Goal: Task Accomplishment & Management: Manage account settings

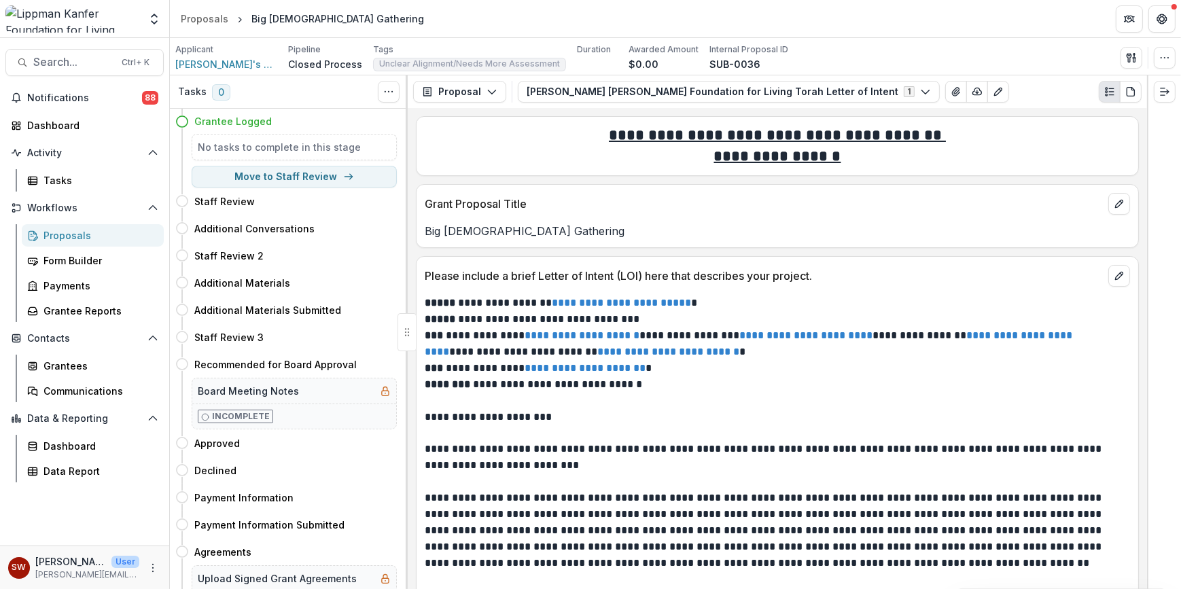
scroll to position [223, 0]
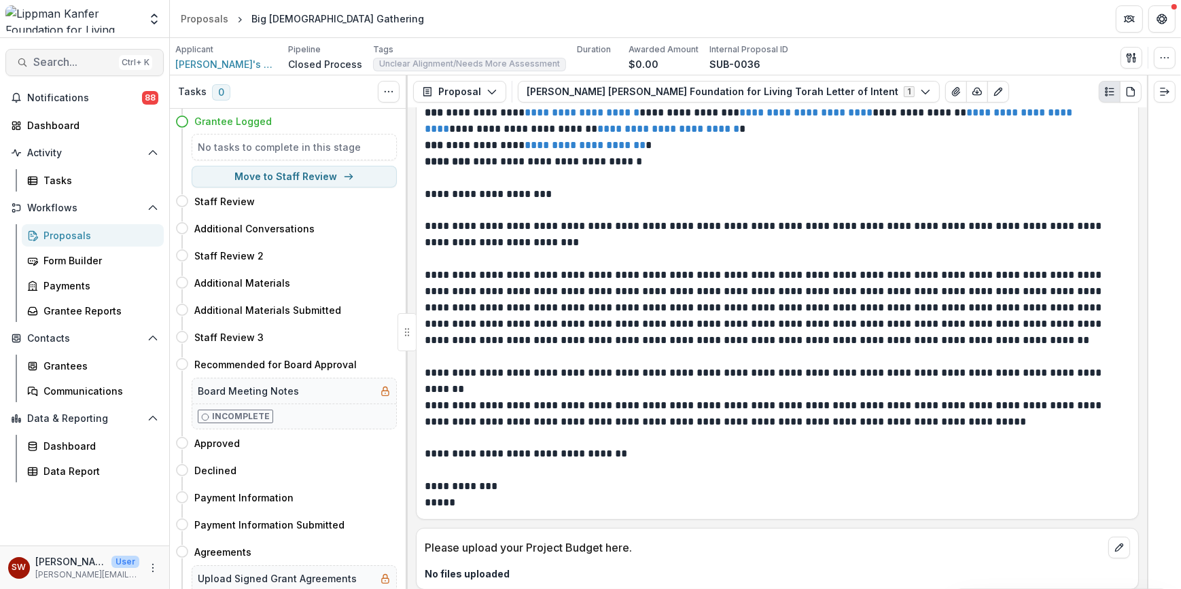
click at [54, 60] on span "Search..." at bounding box center [73, 62] width 80 height 13
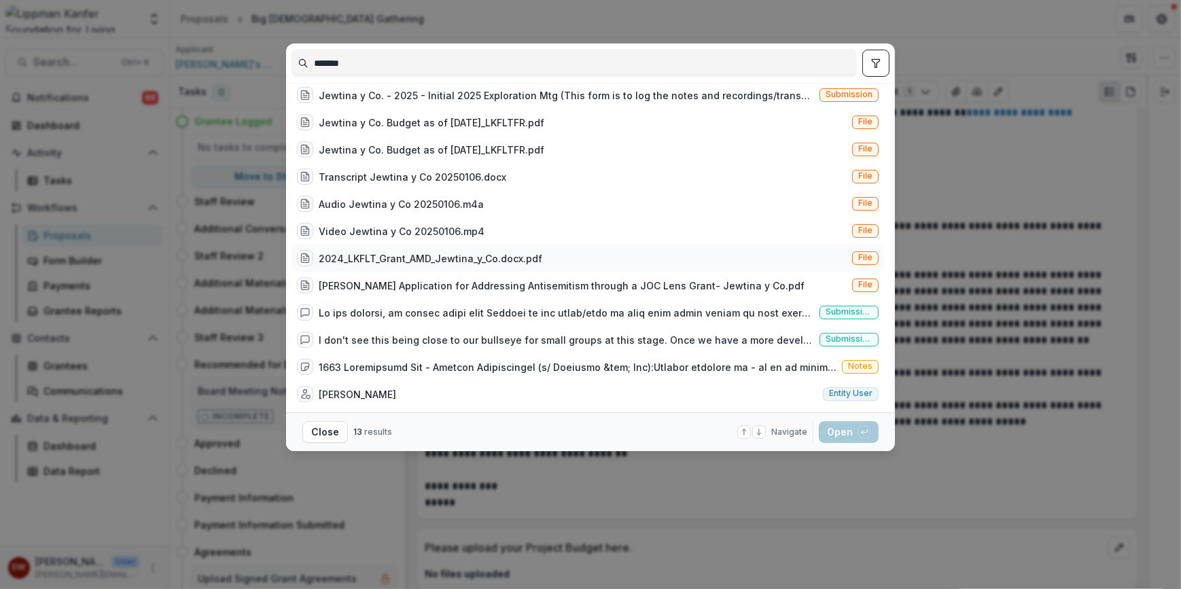
scroll to position [0, 0]
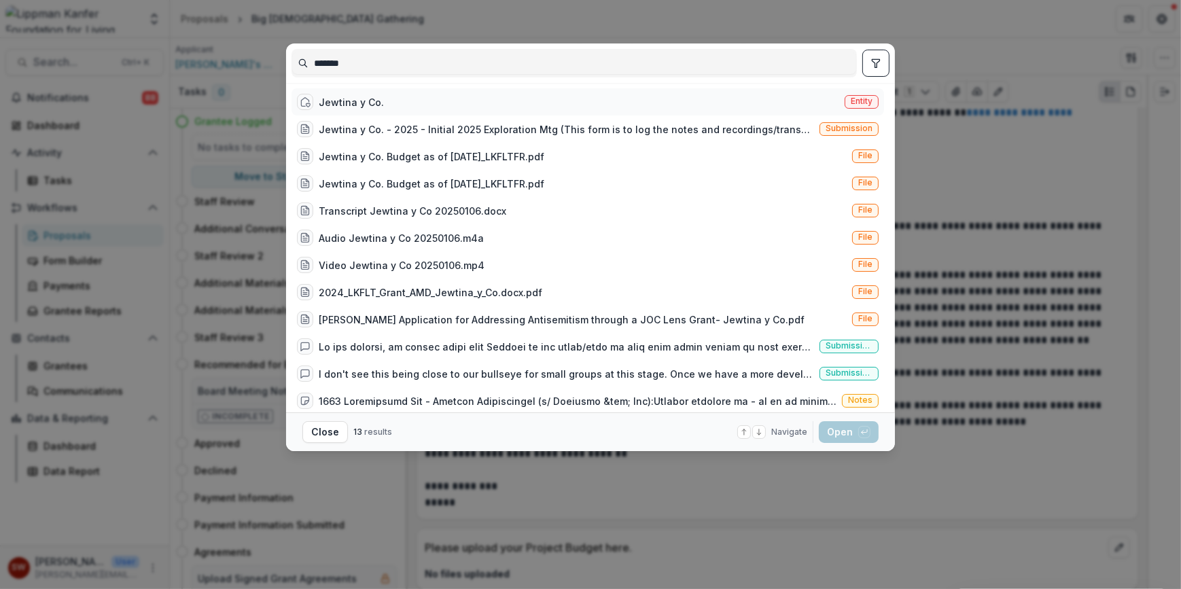
type input "*******"
click at [368, 99] on div "Jewtina y Co." at bounding box center [351, 102] width 65 height 14
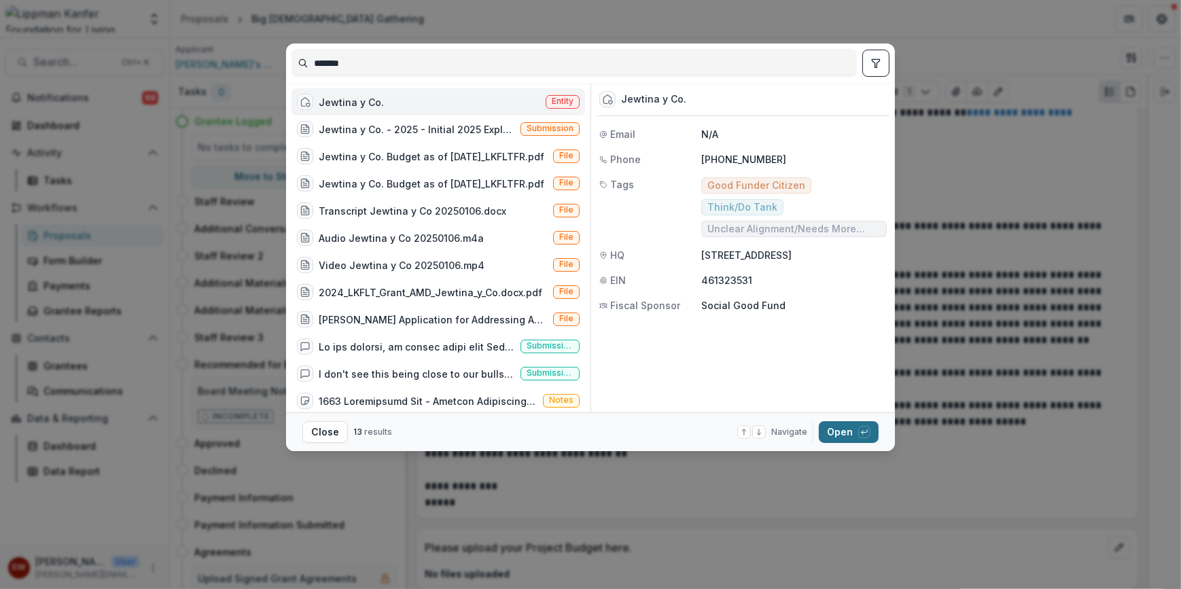
click at [836, 428] on button "Open with enter key" at bounding box center [849, 432] width 60 height 22
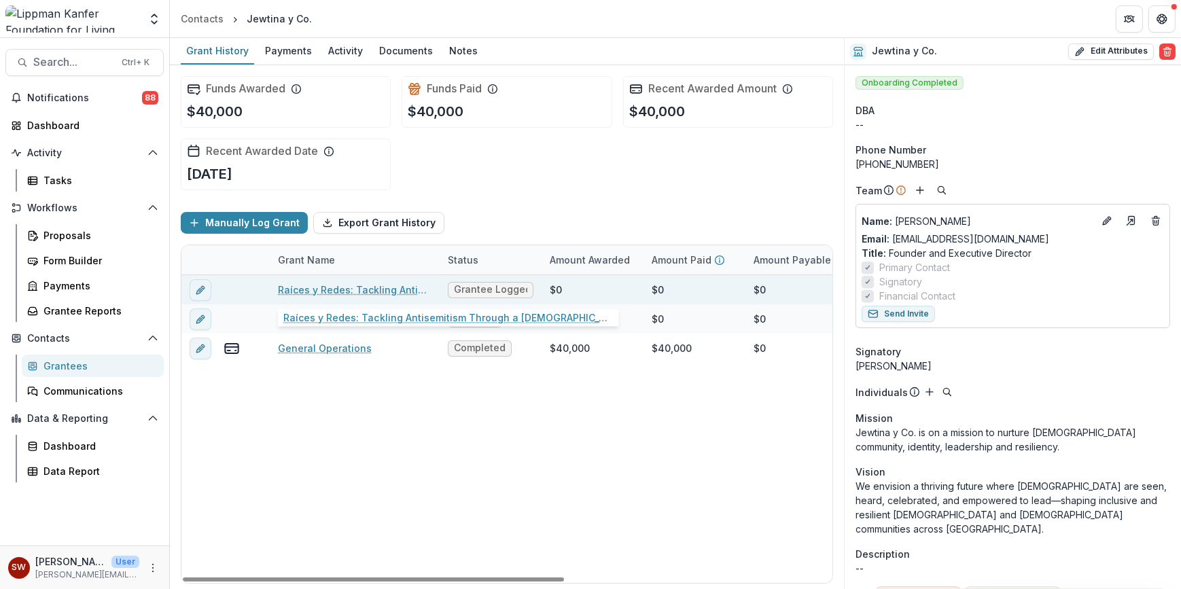
click at [355, 291] on link "Raíces y Redes: Tackling Antisemitism Through a [DEMOGRAPHIC_DATA] lens" at bounding box center [355, 290] width 154 height 14
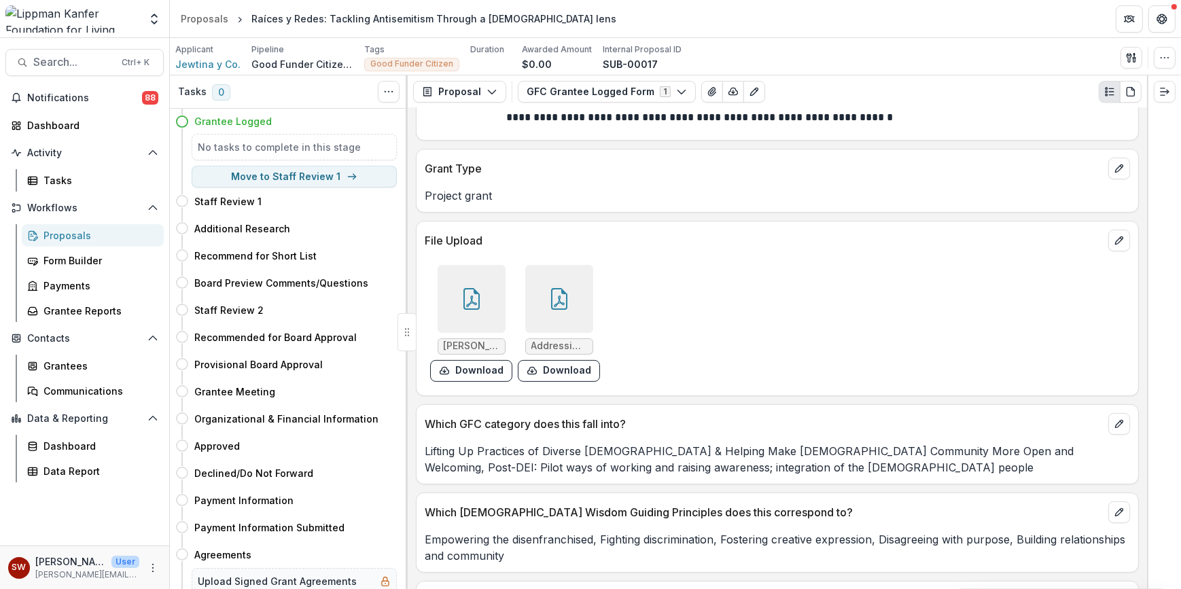
scroll to position [368, 0]
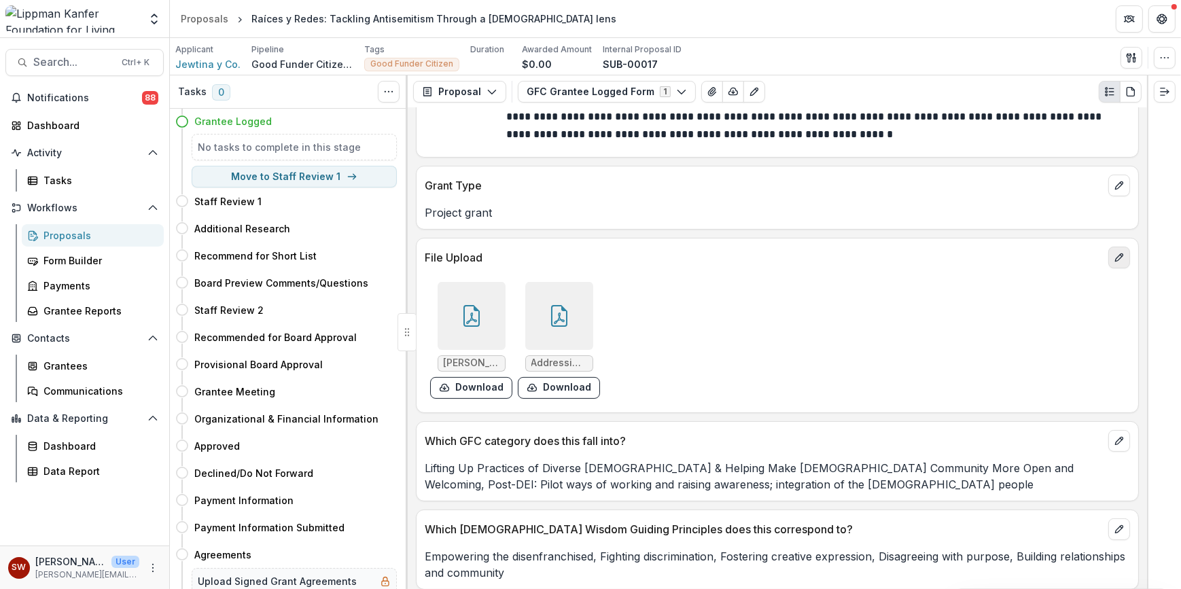
click at [1115, 255] on icon "edit" at bounding box center [1118, 256] width 7 height 7
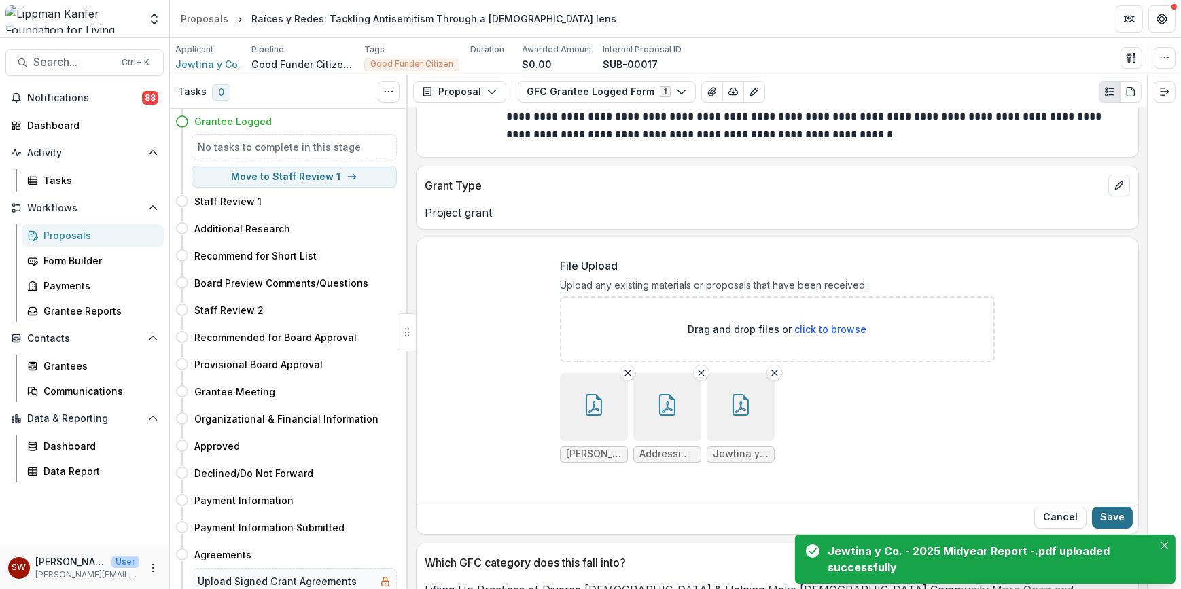
click at [1110, 515] on button "Save" at bounding box center [1112, 518] width 41 height 22
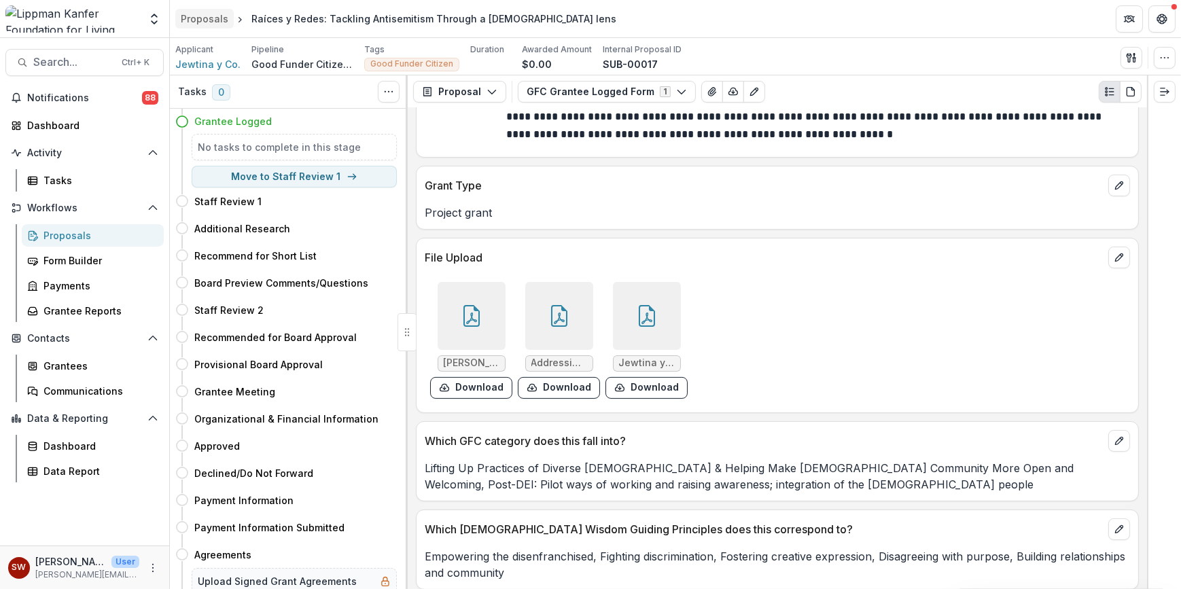
click at [224, 24] on div "Proposals" at bounding box center [205, 19] width 48 height 14
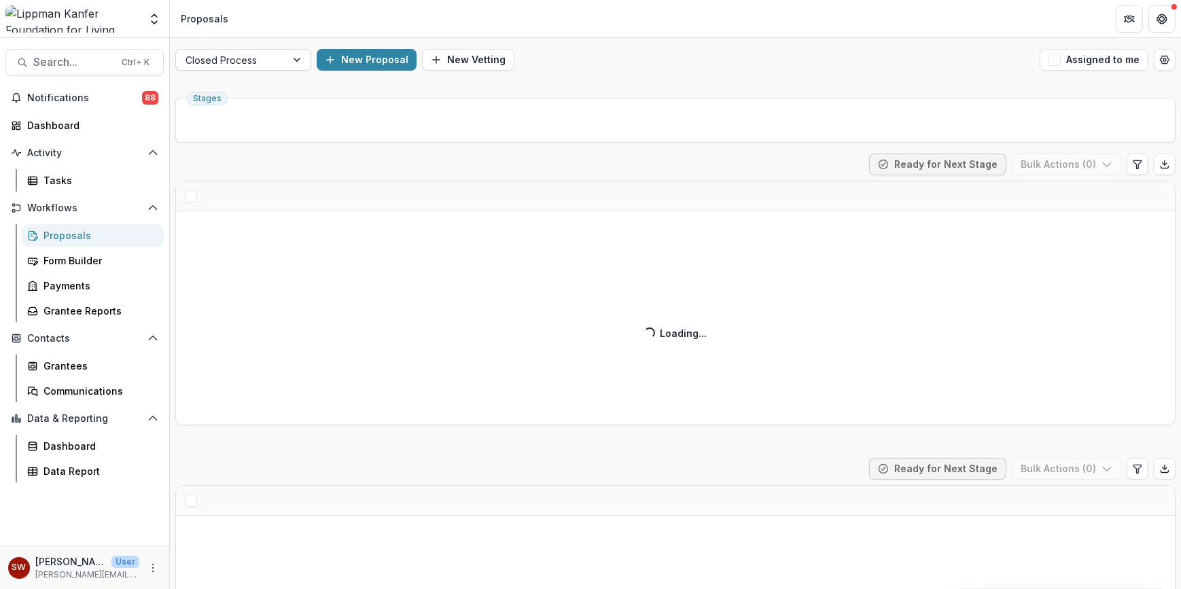
click at [236, 56] on div at bounding box center [230, 60] width 91 height 17
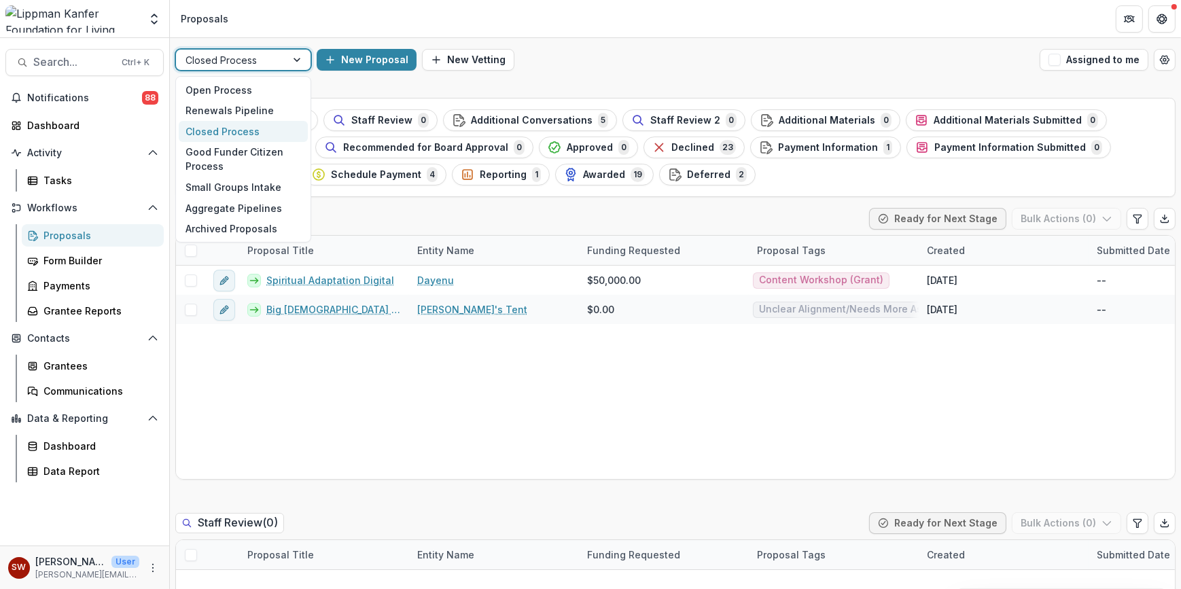
click at [279, 59] on div "Closed Process" at bounding box center [231, 60] width 110 height 20
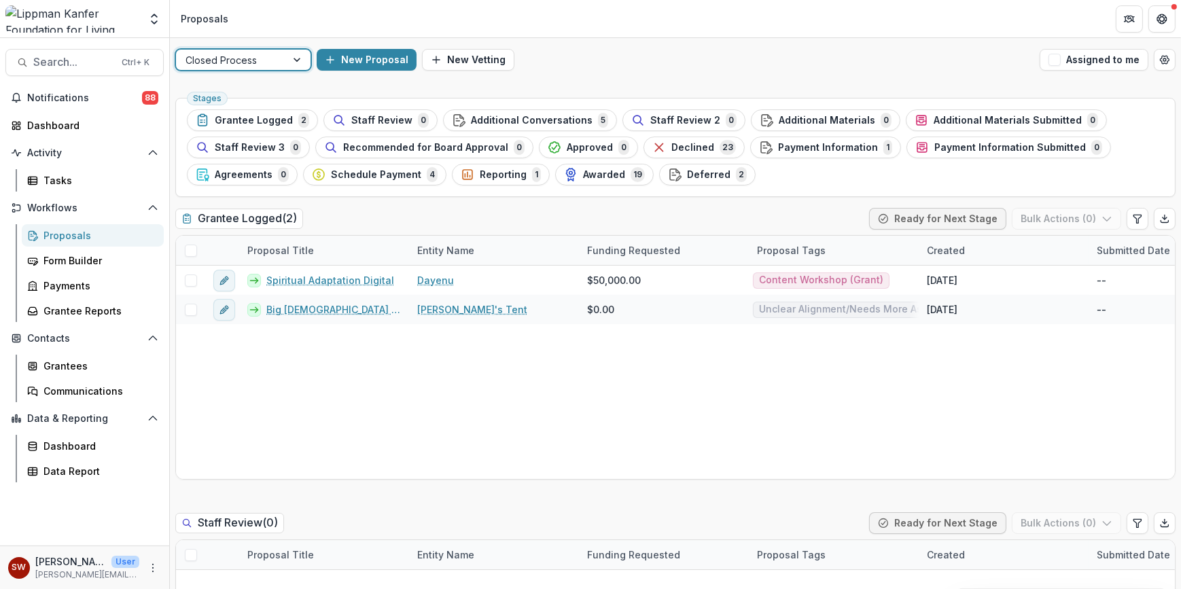
click at [269, 56] on div at bounding box center [230, 60] width 91 height 17
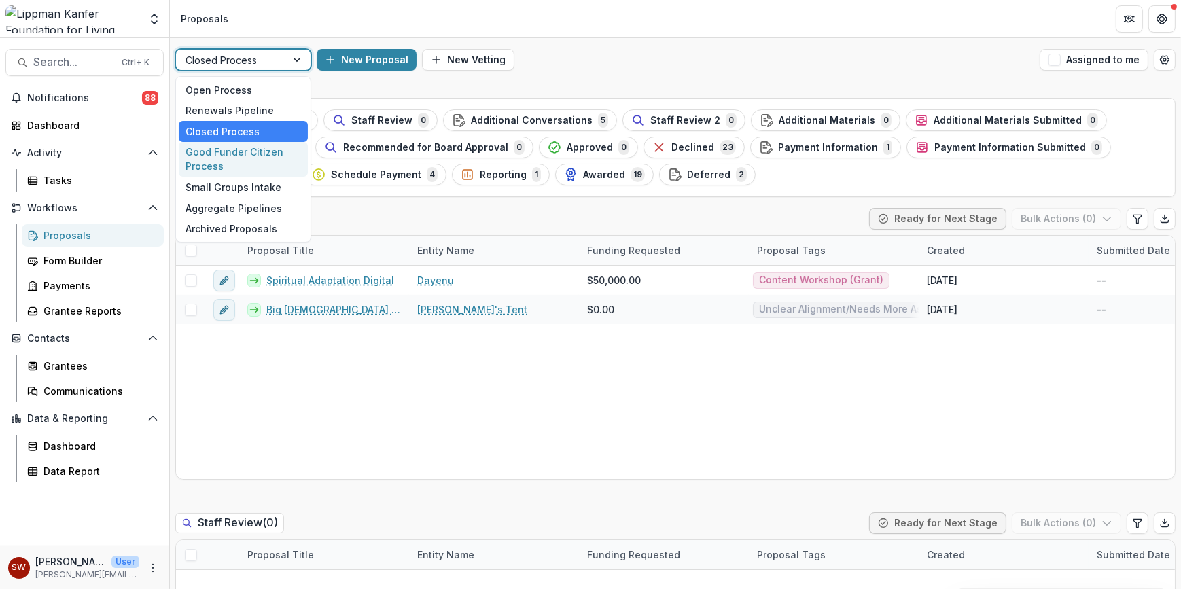
click at [239, 156] on div "Good Funder Citizen Process" at bounding box center [243, 159] width 129 height 35
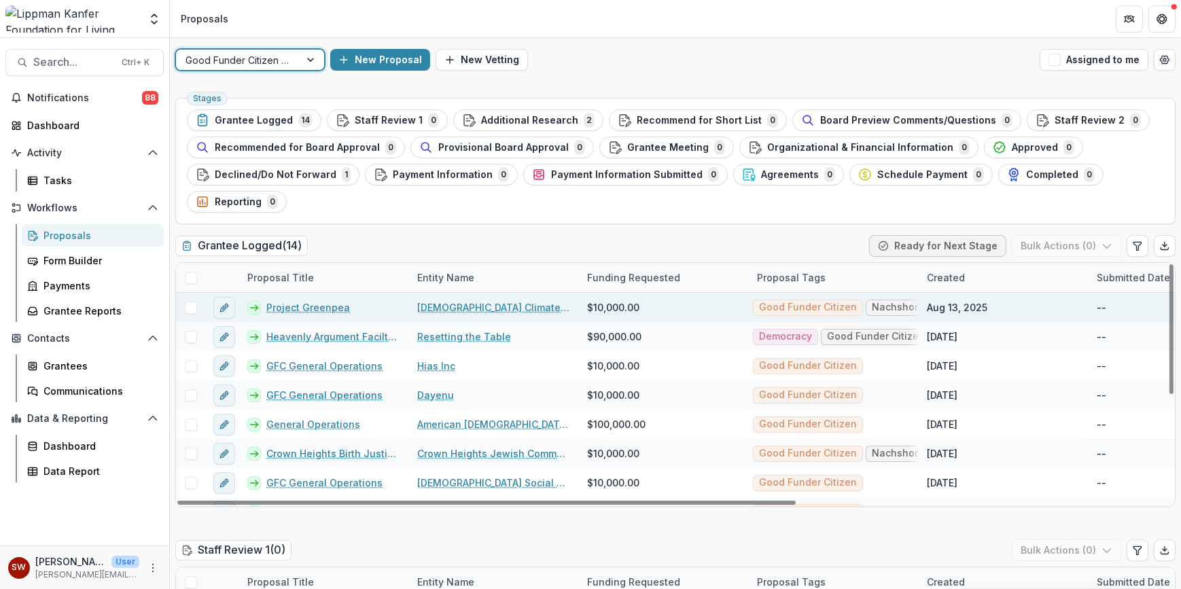
click at [315, 308] on link "Project Greenpea" at bounding box center [308, 307] width 84 height 14
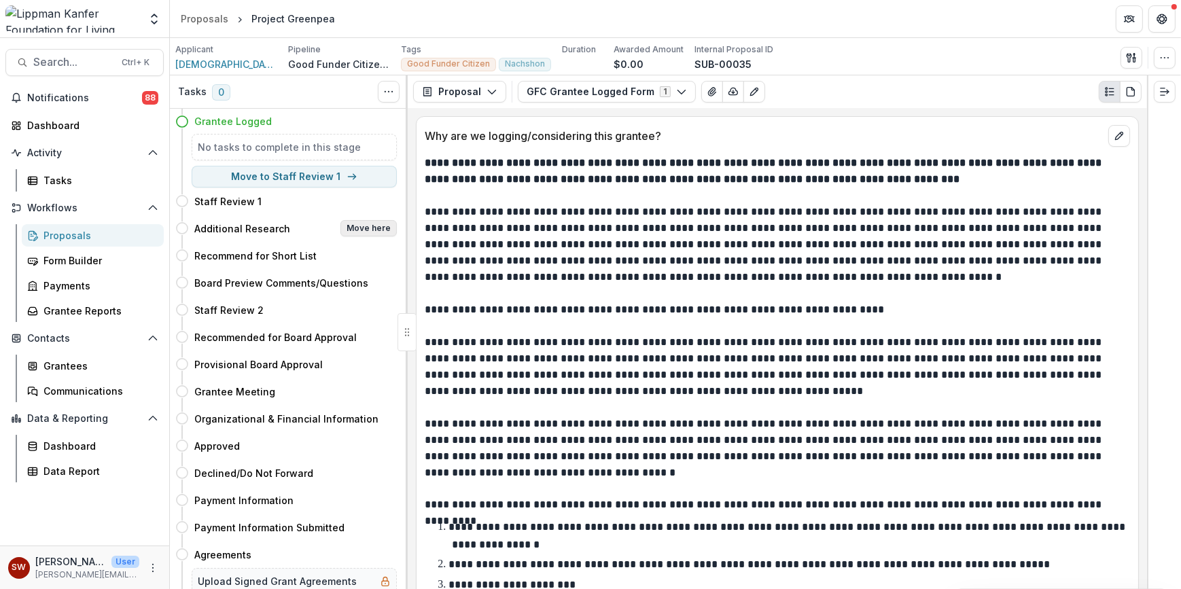
click at [375, 224] on button "Move here" at bounding box center [368, 228] width 56 height 16
select select "**********"
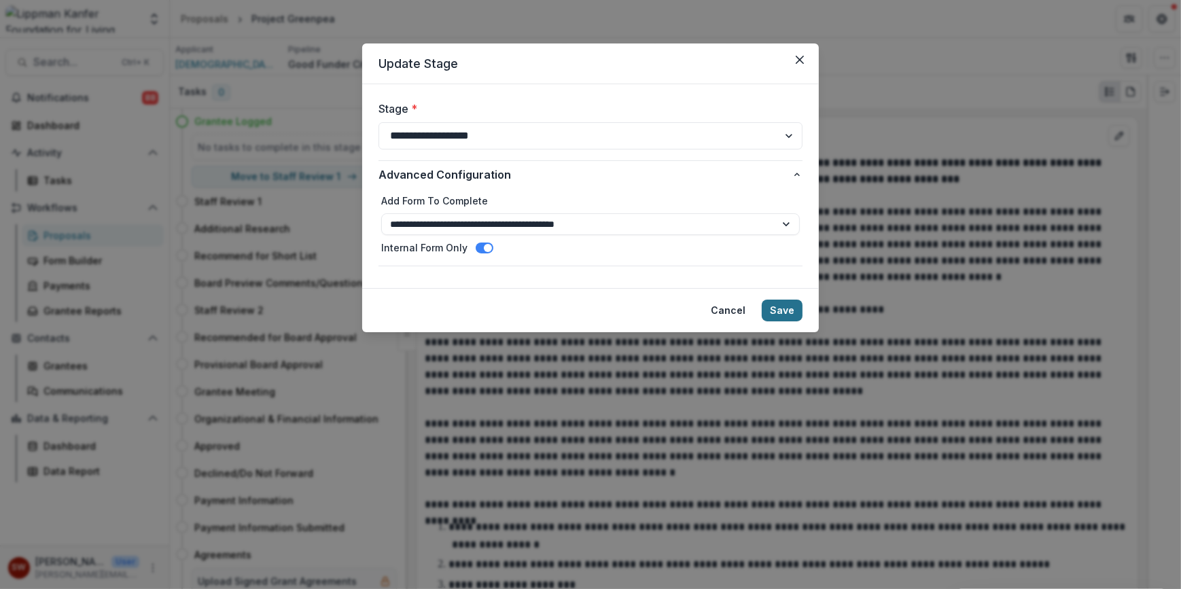
click at [775, 309] on button "Save" at bounding box center [782, 311] width 41 height 22
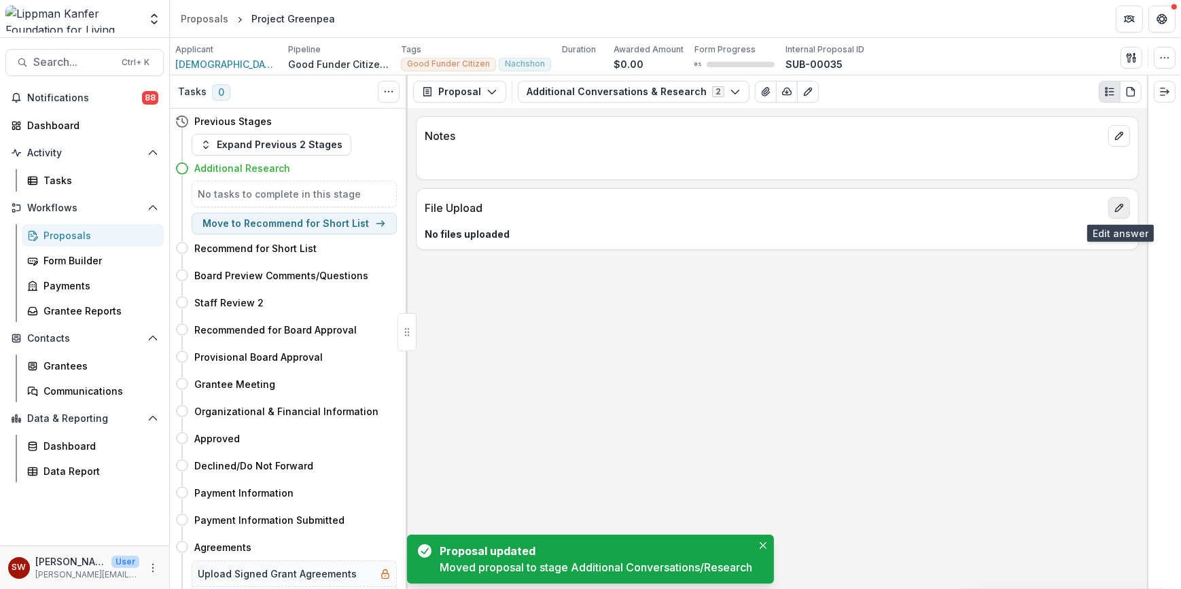
click at [1114, 202] on icon "edit" at bounding box center [1119, 207] width 11 height 11
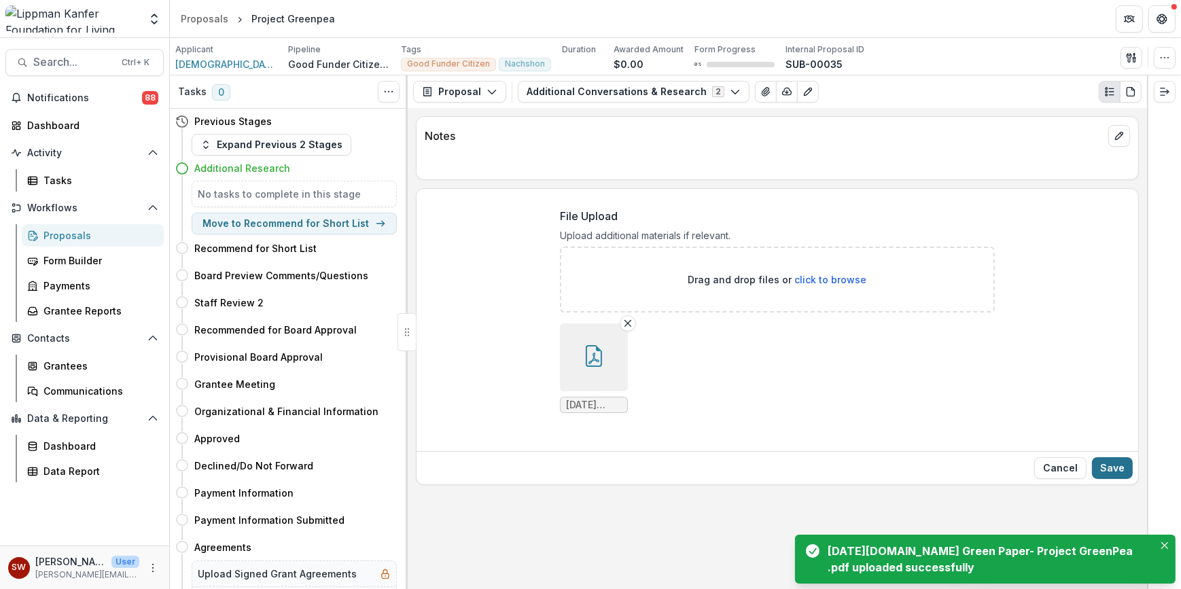
click at [1110, 468] on button "Save" at bounding box center [1112, 468] width 41 height 22
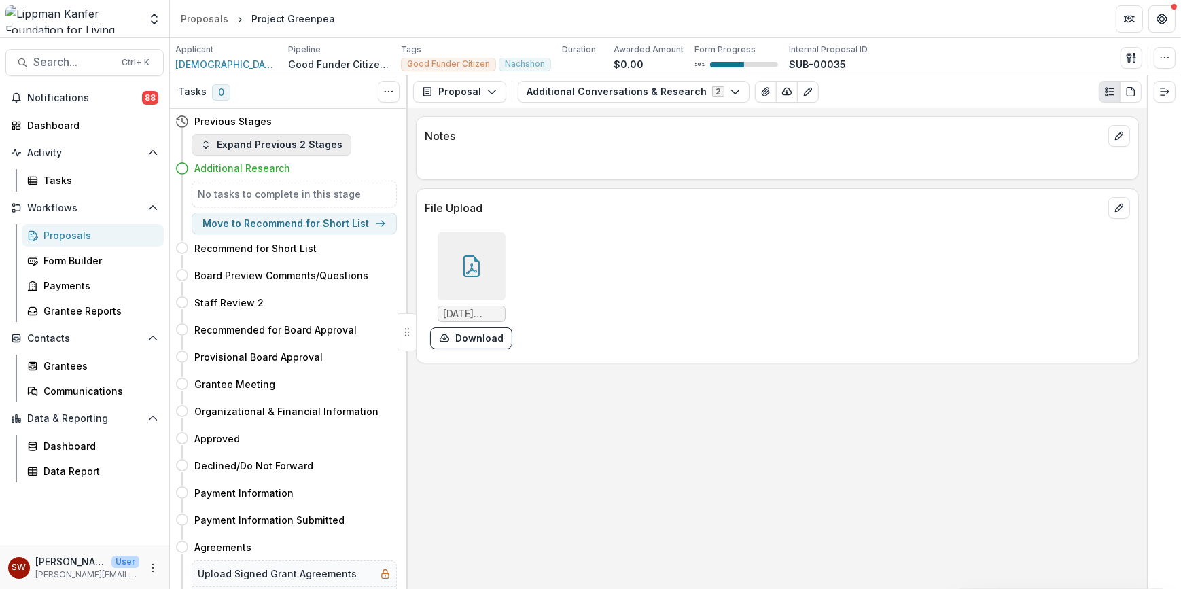
click at [287, 138] on button "Expand Previous 2 Stages" at bounding box center [272, 145] width 160 height 22
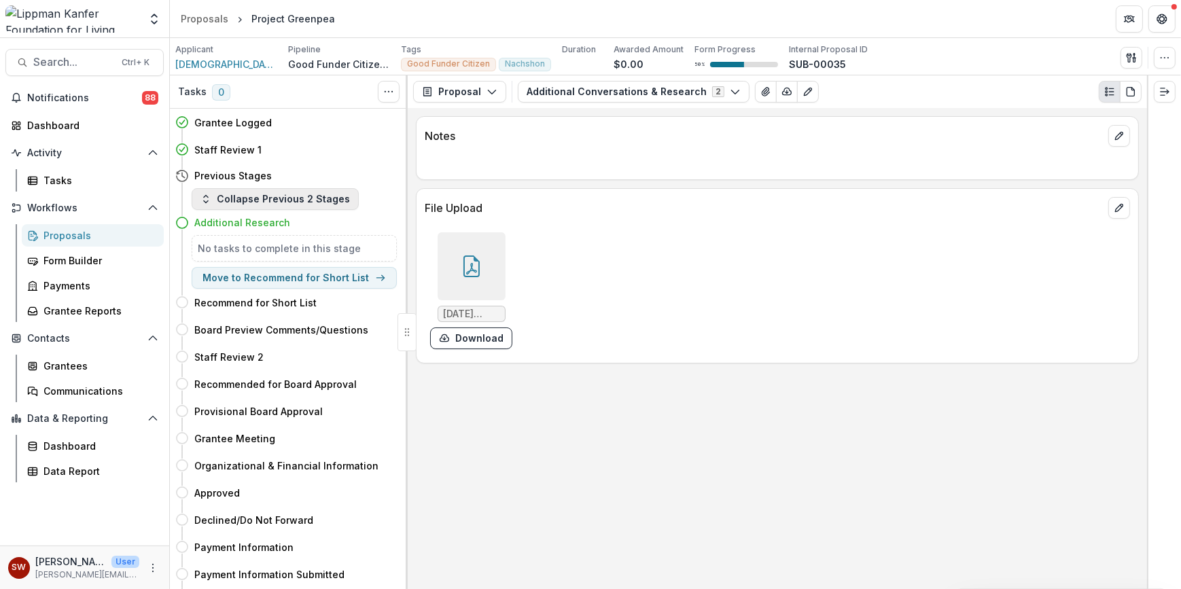
click at [283, 198] on button "Collapse Previous 2 Stages" at bounding box center [275, 199] width 167 height 22
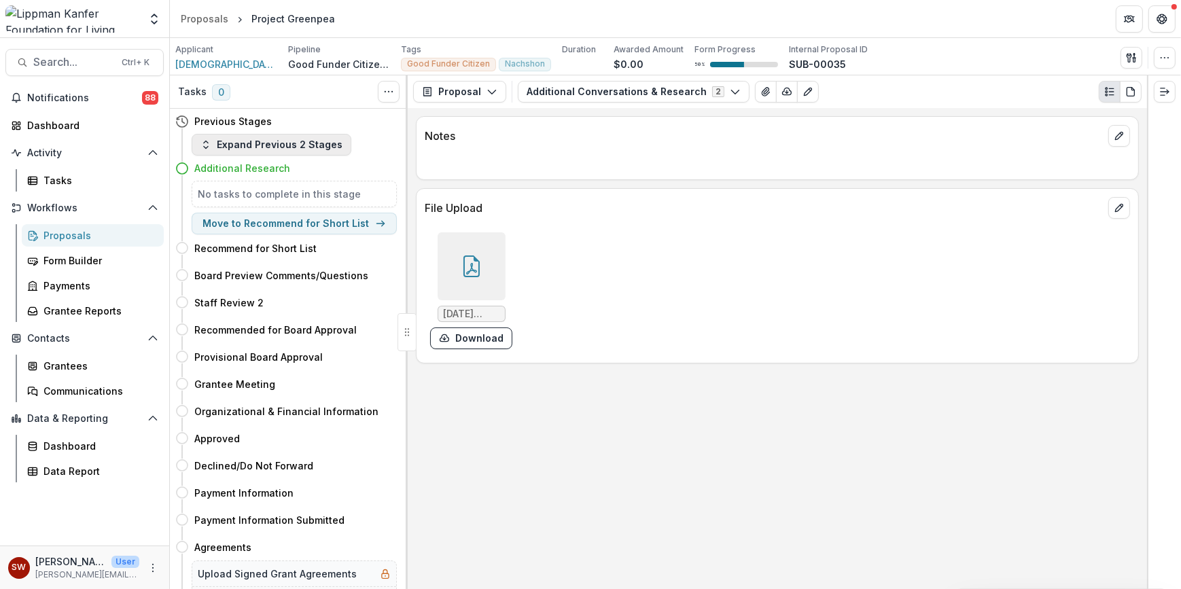
click at [279, 149] on button "Expand Previous 2 Stages" at bounding box center [272, 145] width 160 height 22
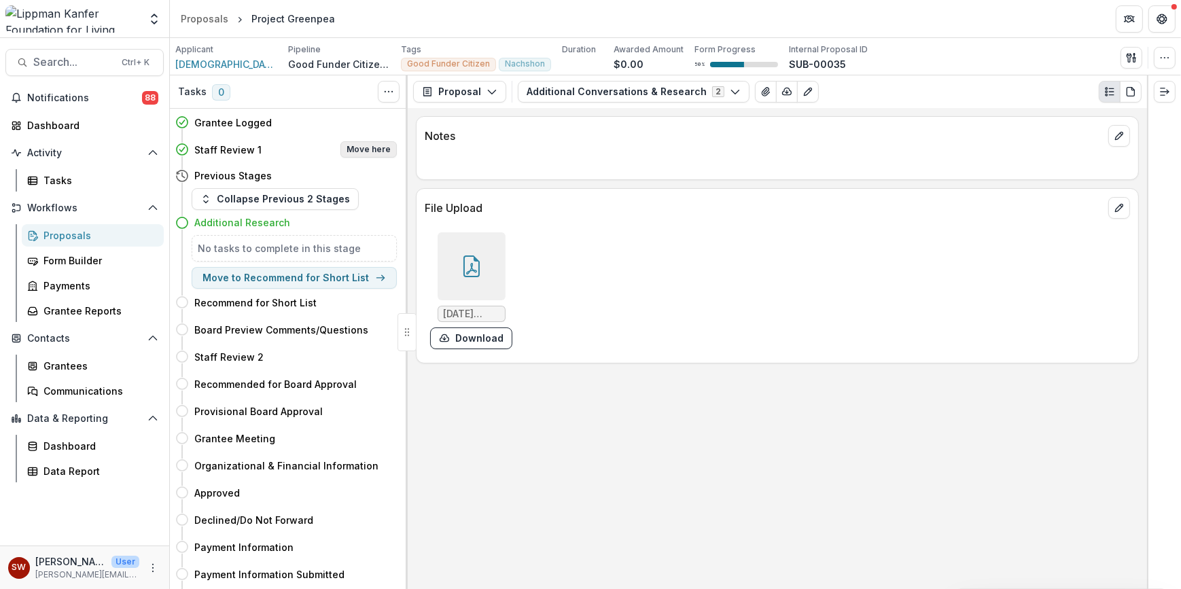
click at [359, 149] on button "Move here" at bounding box center [368, 149] width 56 height 16
select select "**********"
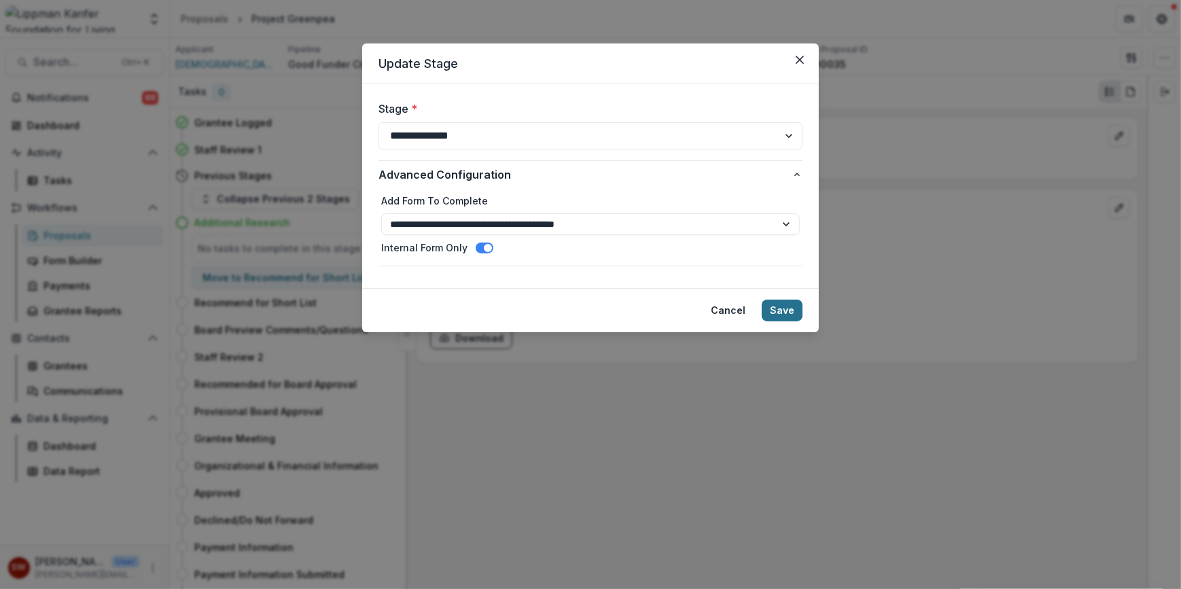
click at [776, 302] on button "Save" at bounding box center [782, 311] width 41 height 22
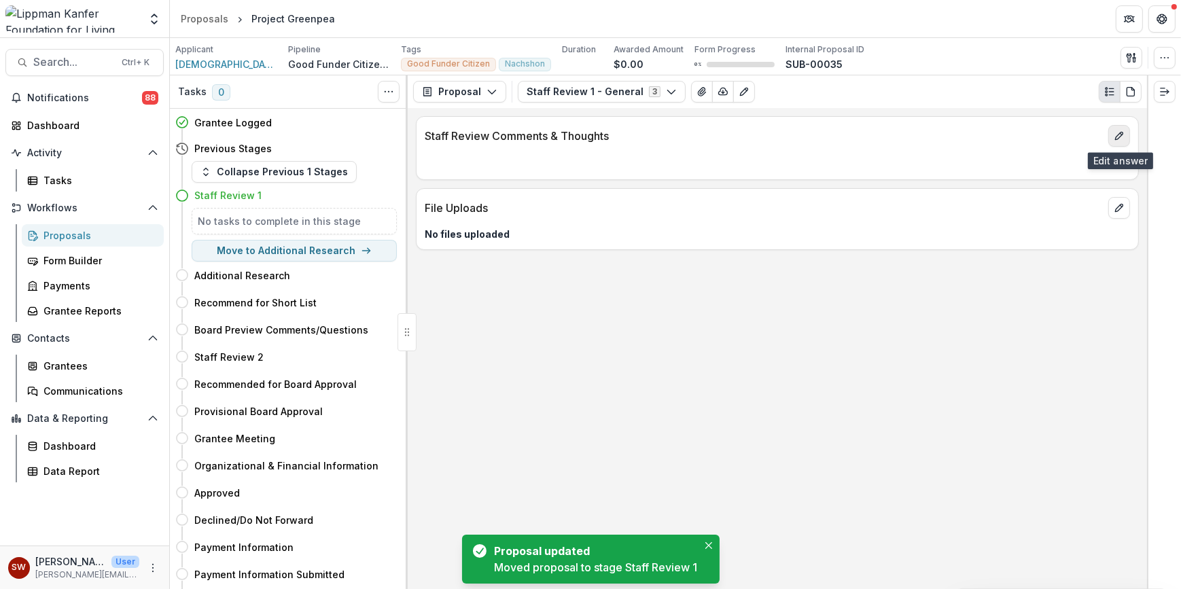
click at [1120, 137] on icon "edit" at bounding box center [1118, 135] width 7 height 7
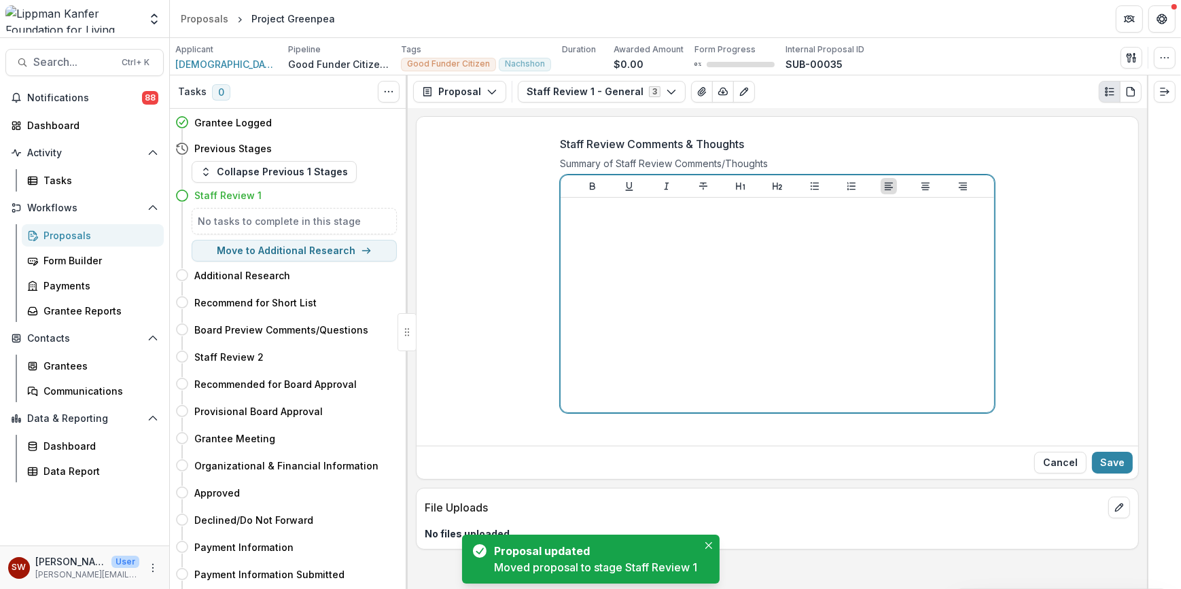
click at [615, 228] on div at bounding box center [777, 305] width 423 height 204
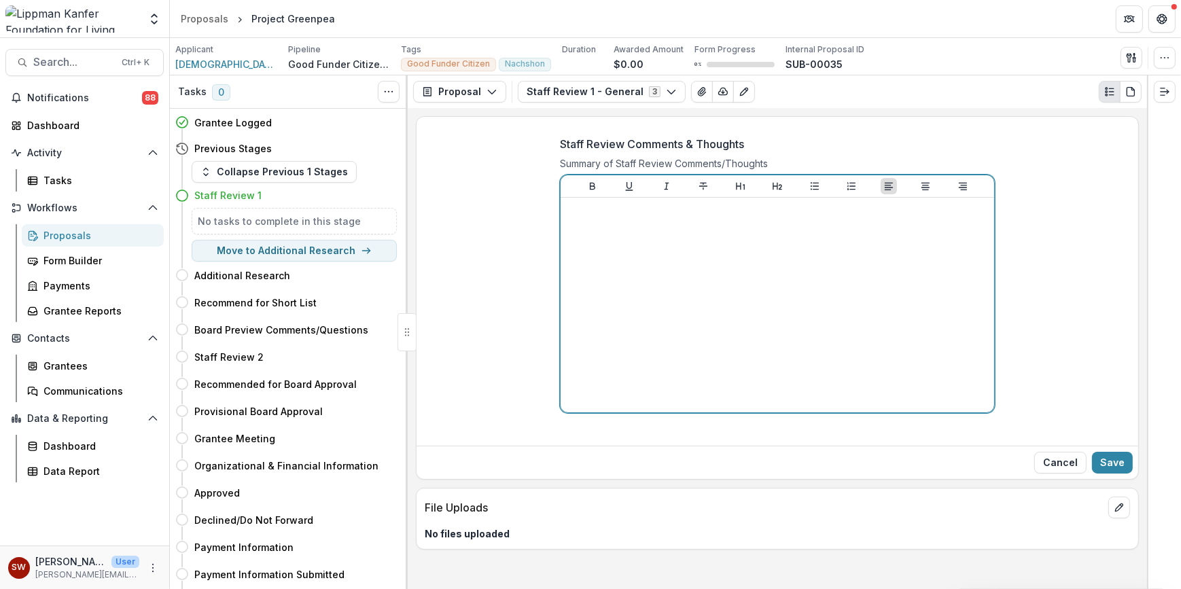
click at [804, 233] on div at bounding box center [777, 305] width 423 height 204
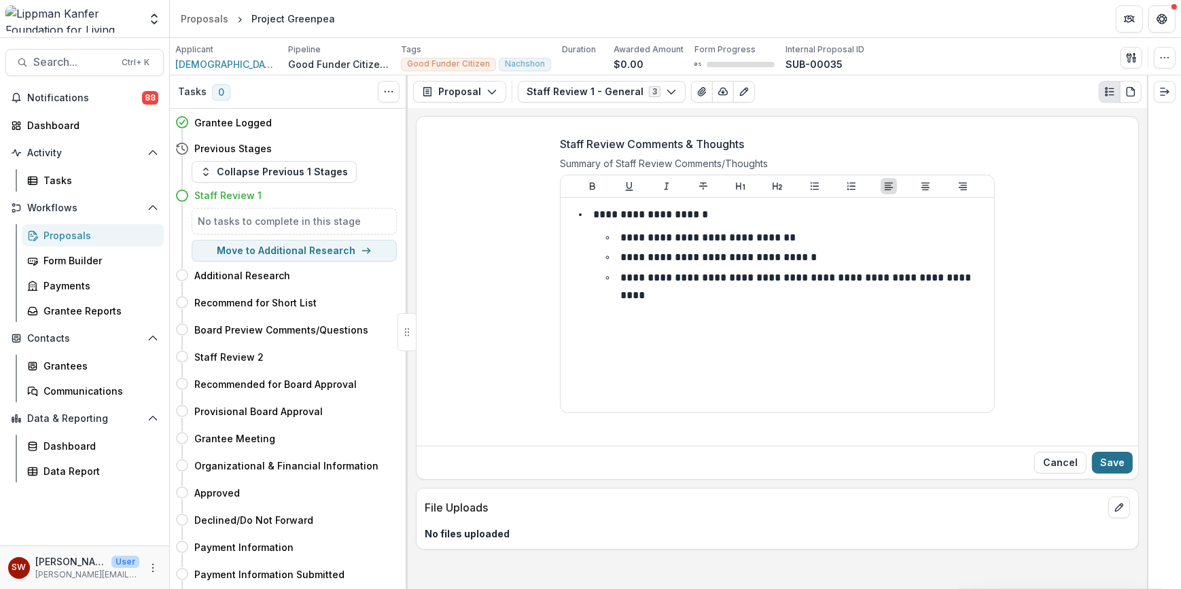
click at [1124, 467] on button "Save" at bounding box center [1112, 463] width 41 height 22
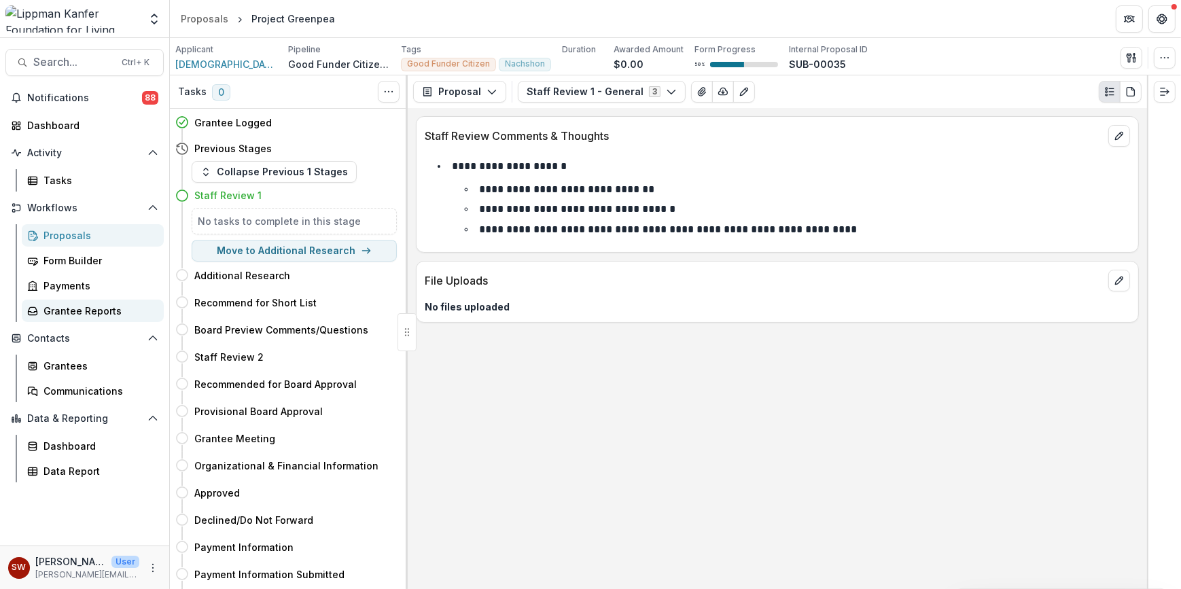
click at [80, 315] on div "Grantee Reports" at bounding box center [97, 311] width 109 height 14
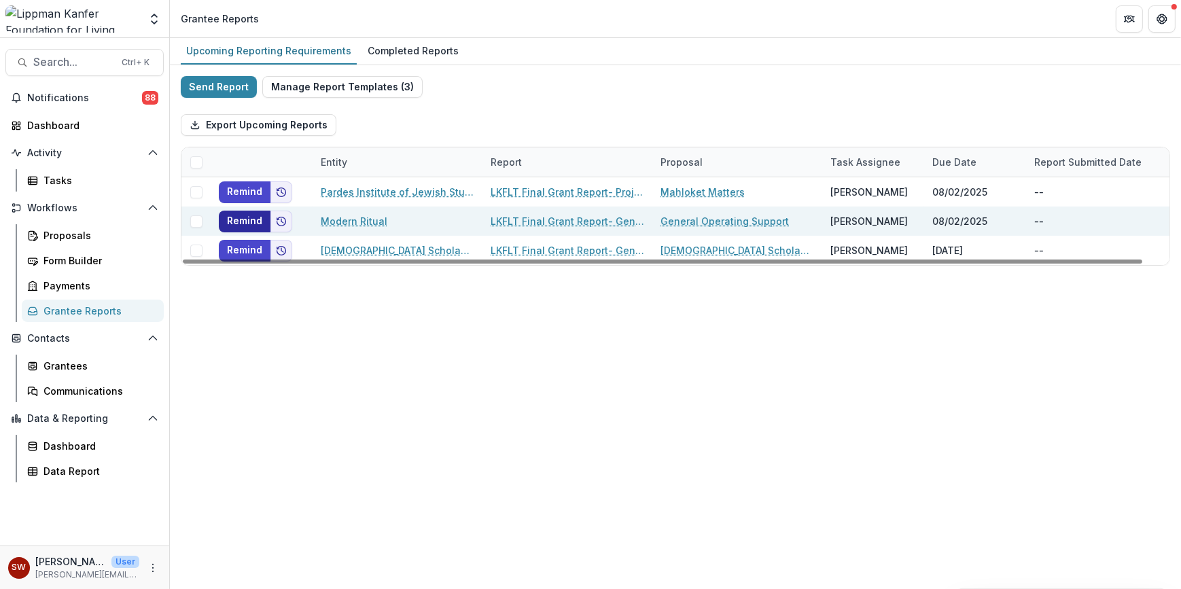
click at [252, 222] on button "Remind" at bounding box center [245, 222] width 52 height 22
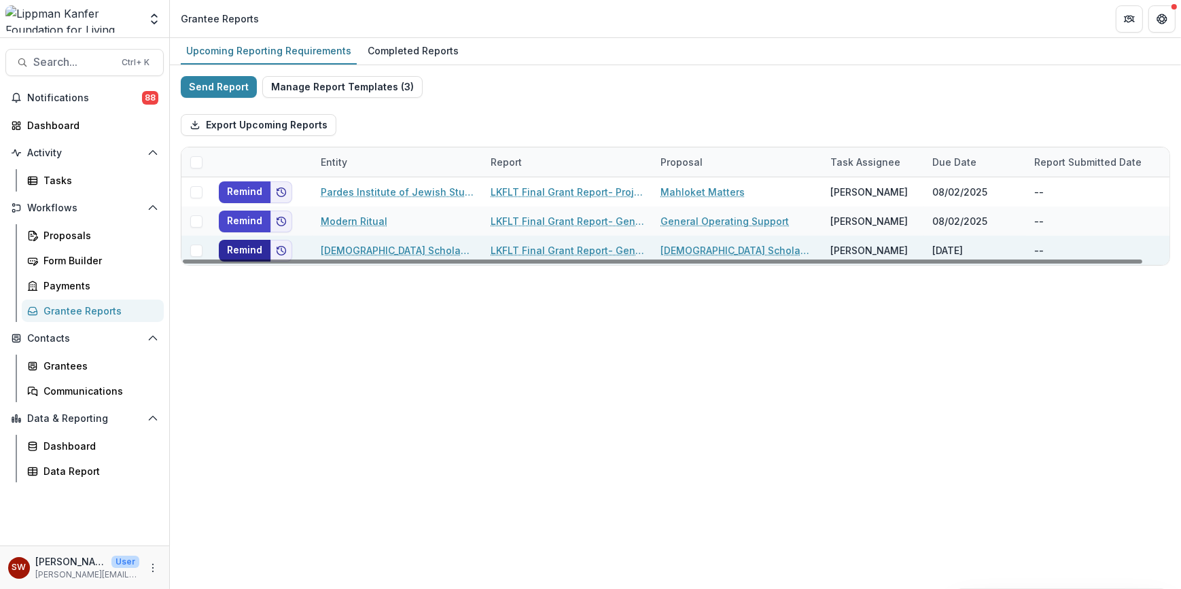
click at [246, 249] on button "Remind" at bounding box center [245, 251] width 52 height 22
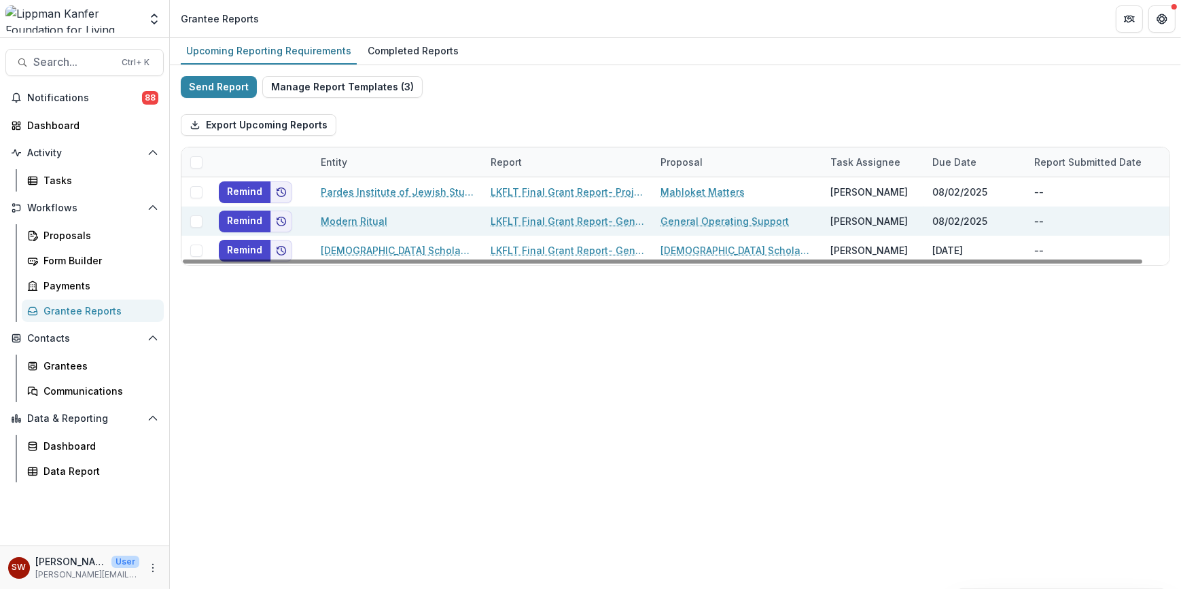
click at [853, 222] on div "[PERSON_NAME]" at bounding box center [868, 221] width 77 height 14
click at [597, 221] on link "LKFLT Final Grant Report- General Operations" at bounding box center [568, 221] width 154 height 14
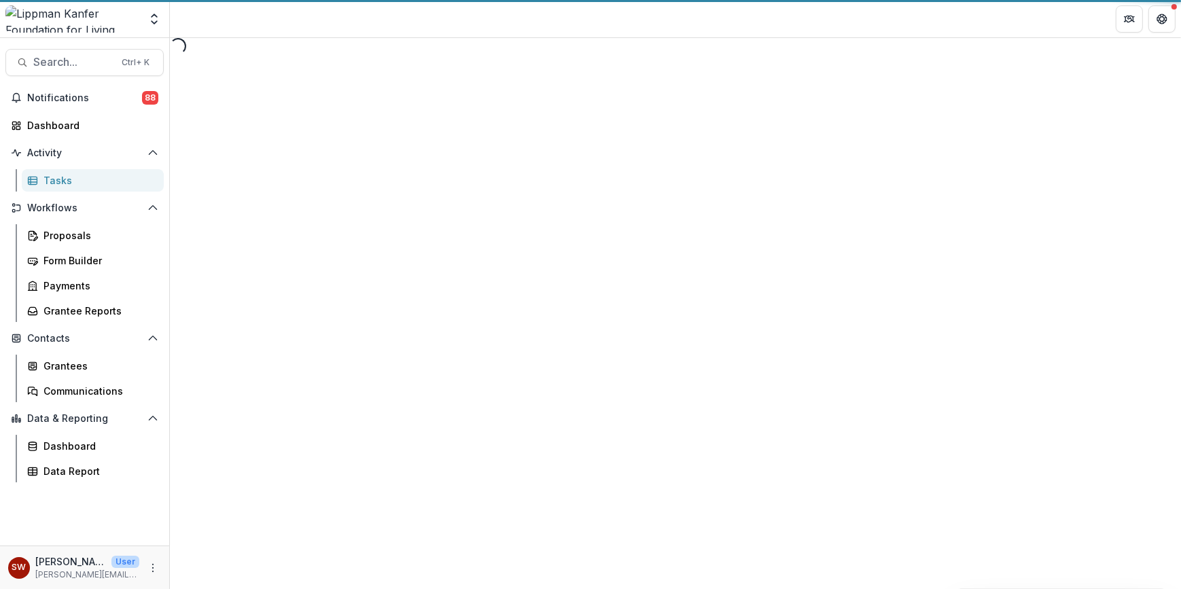
select select "********"
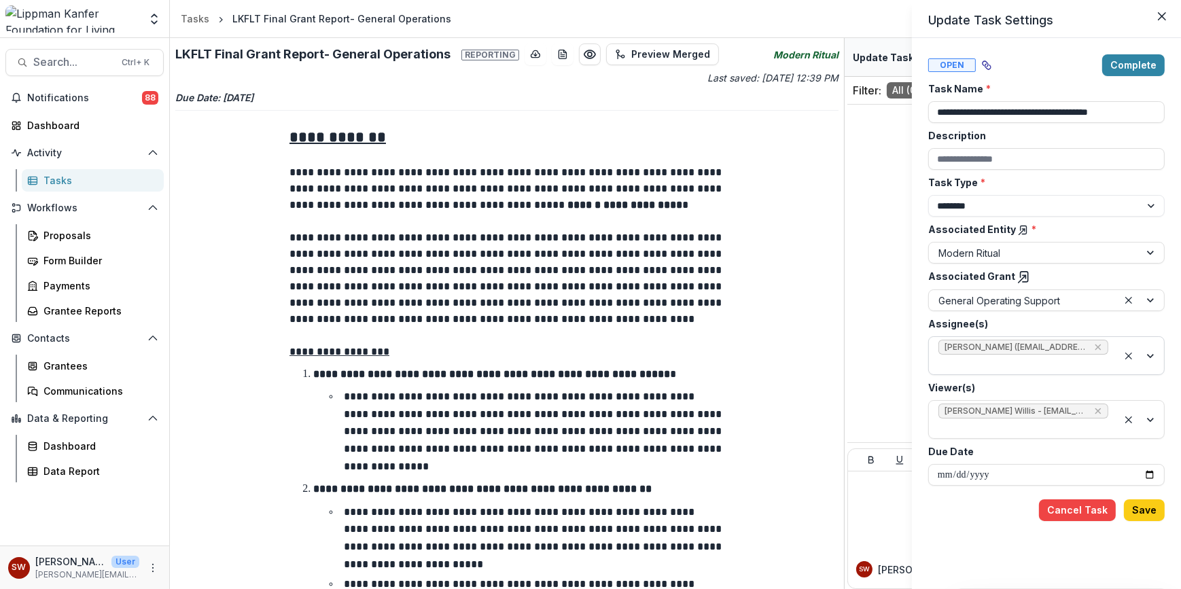
click at [1123, 346] on div at bounding box center [1141, 355] width 46 height 37
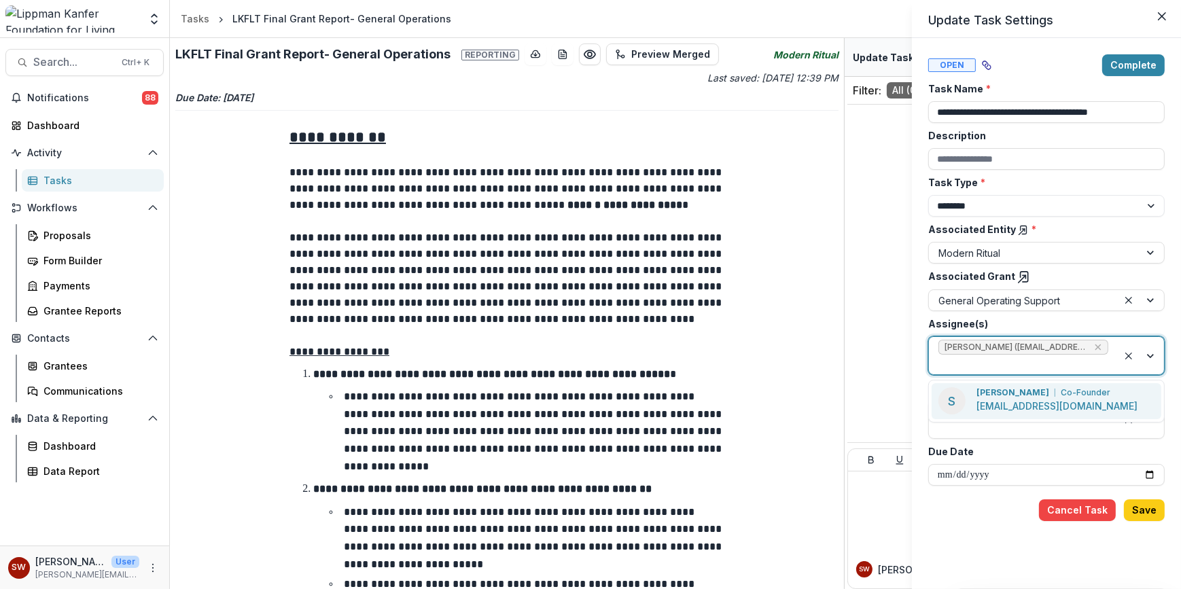
click at [1082, 394] on p "Co-Founder" at bounding box center [1086, 393] width 50 height 12
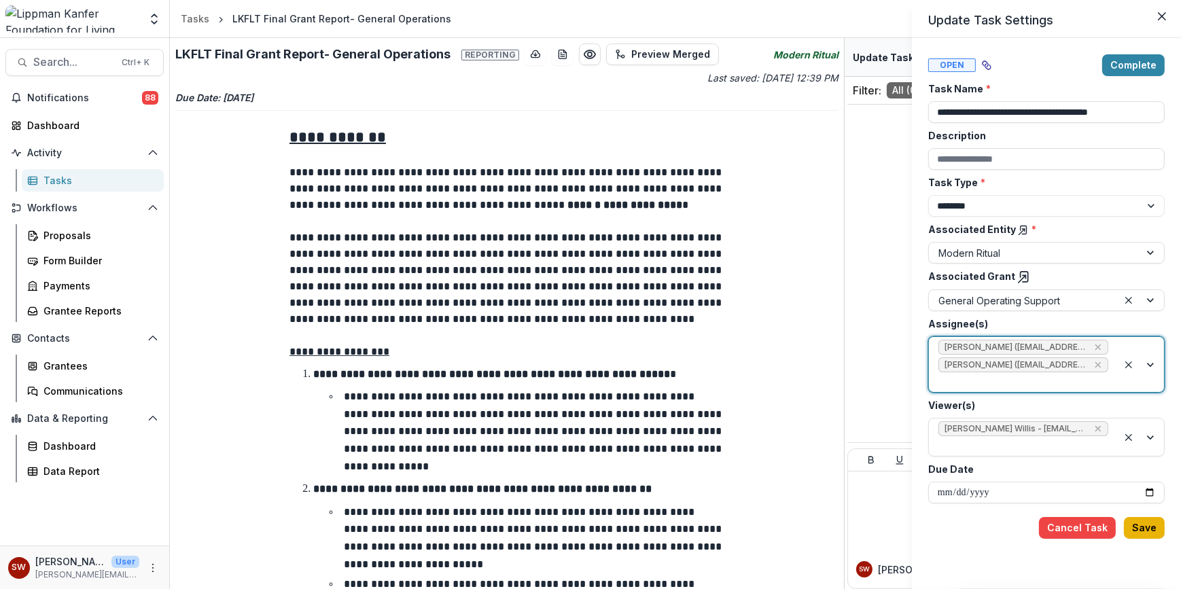
click at [1143, 530] on button "Save" at bounding box center [1144, 528] width 41 height 22
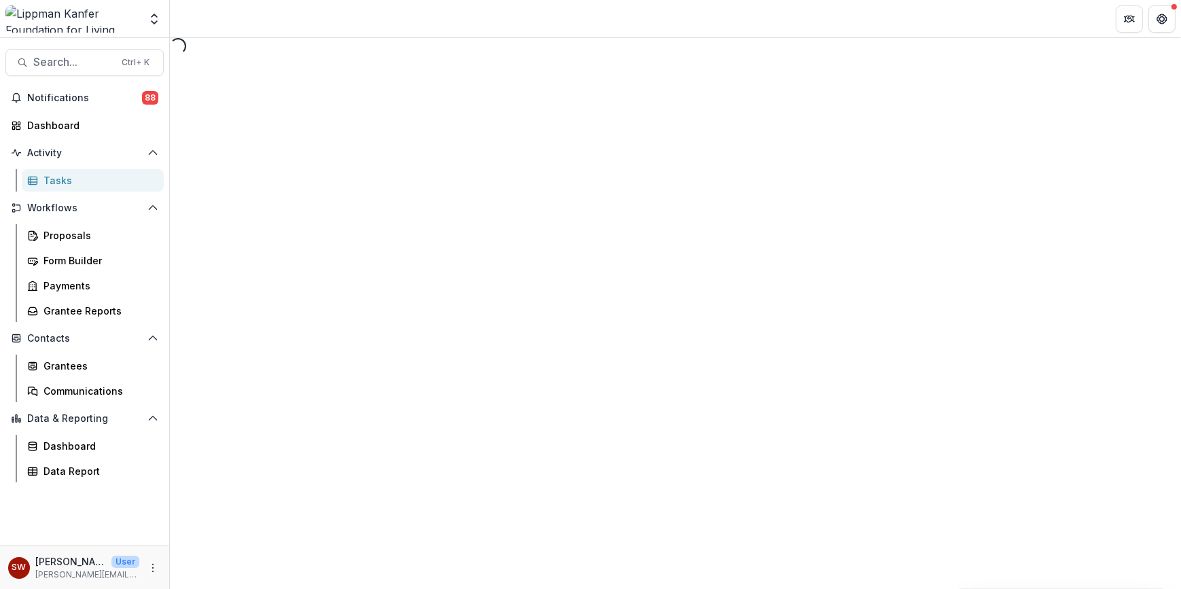
select select "********"
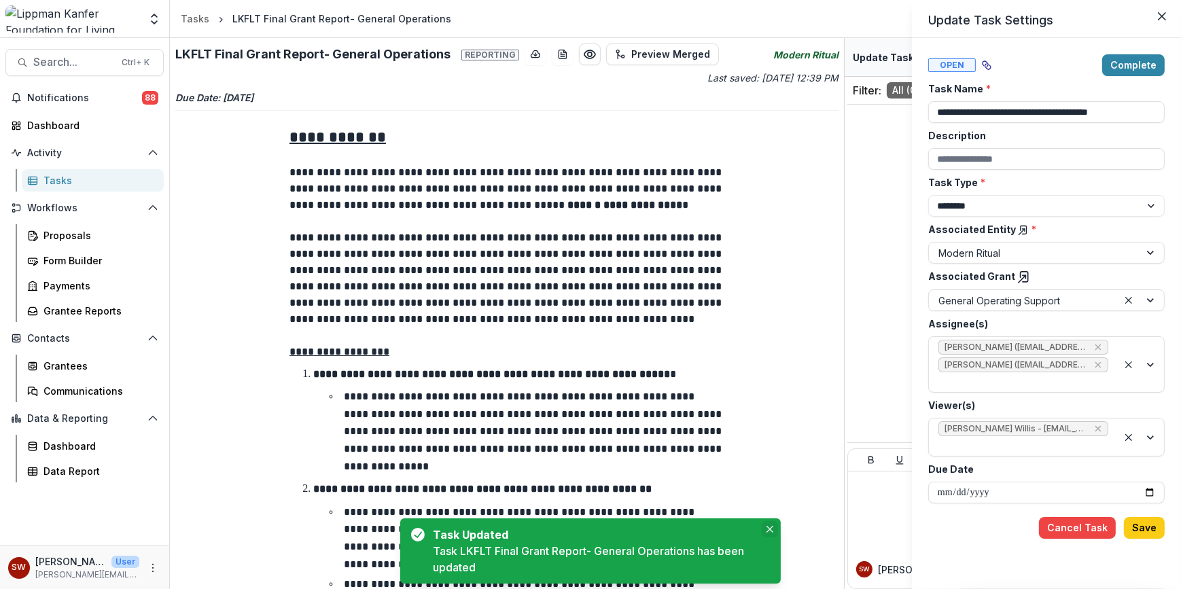
click at [768, 533] on button "Close" at bounding box center [770, 529] width 16 height 16
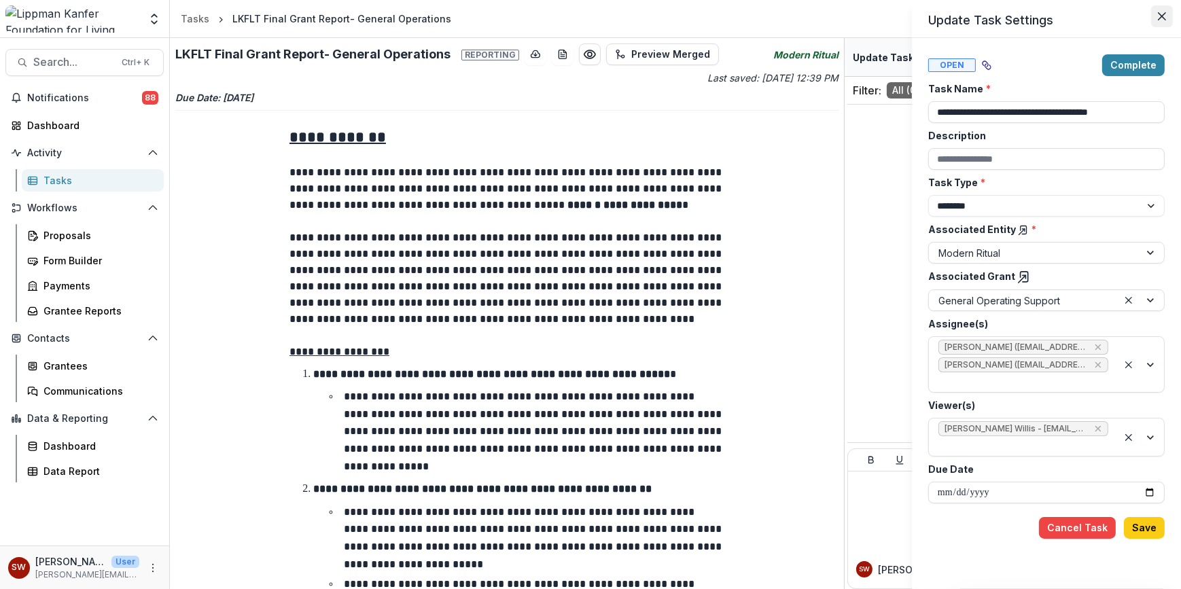
click at [1158, 15] on icon "Close" at bounding box center [1162, 16] width 8 height 8
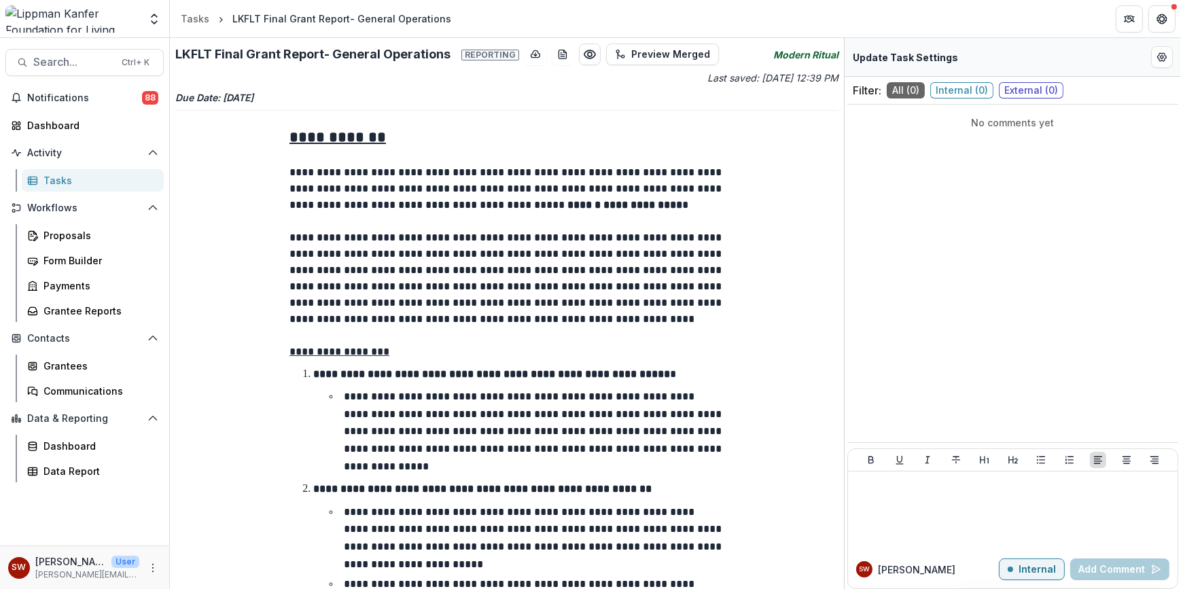
click at [79, 349] on div "Contacts Grantees Communications" at bounding box center [84, 365] width 169 height 75
click at [77, 366] on div "Grantees" at bounding box center [97, 366] width 109 height 14
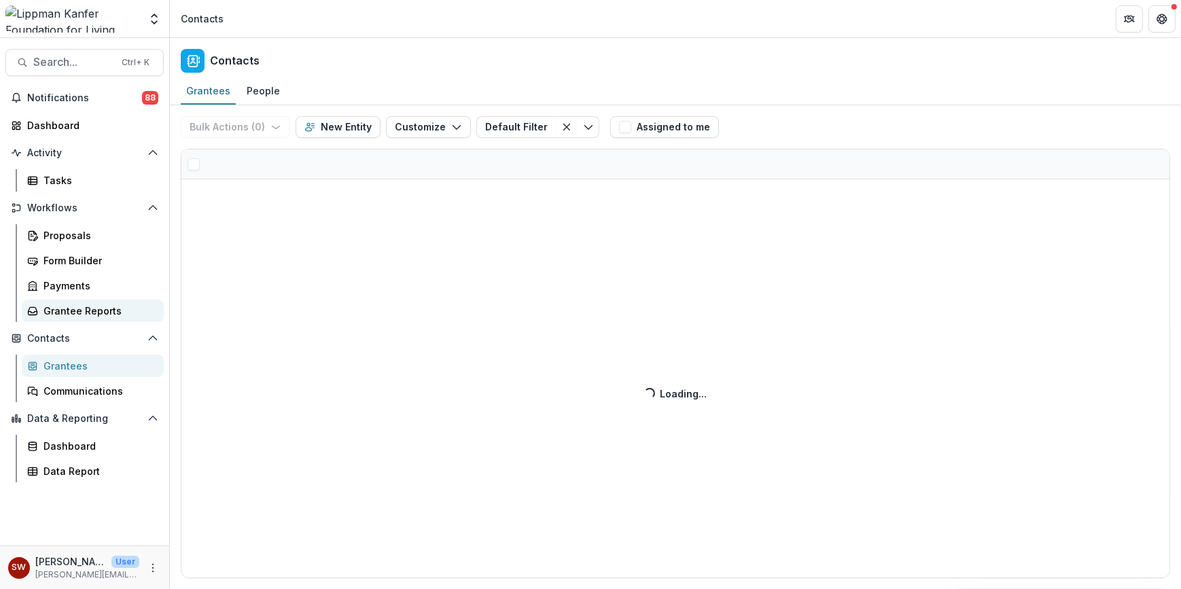
click at [79, 312] on div "Grantee Reports" at bounding box center [97, 311] width 109 height 14
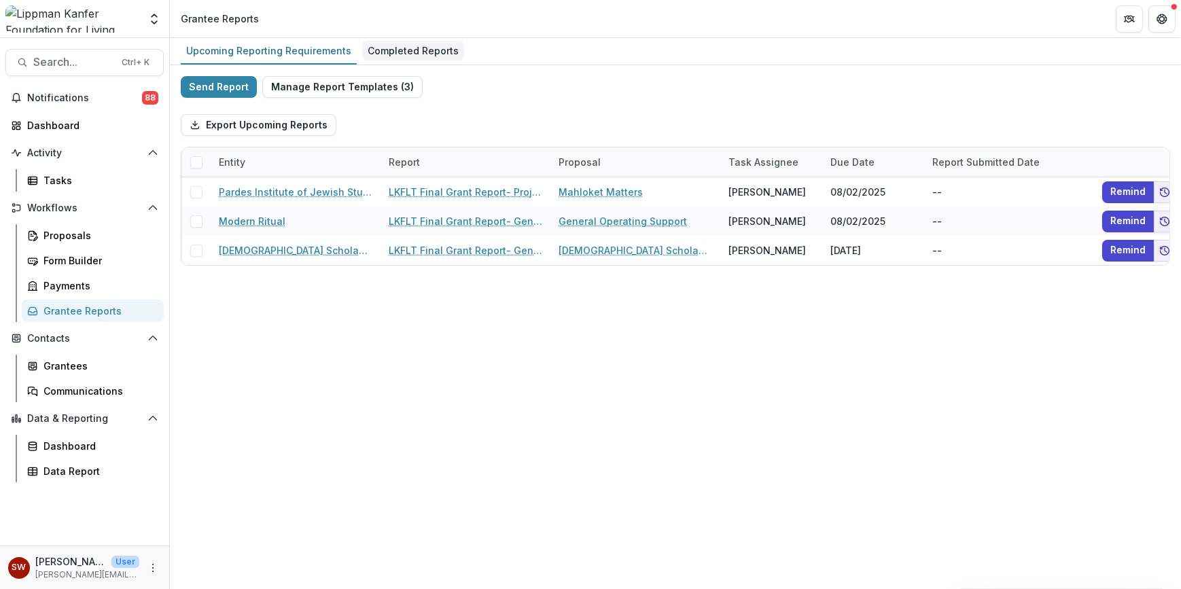
click at [411, 49] on div "Completed Reports" at bounding box center [413, 51] width 102 height 20
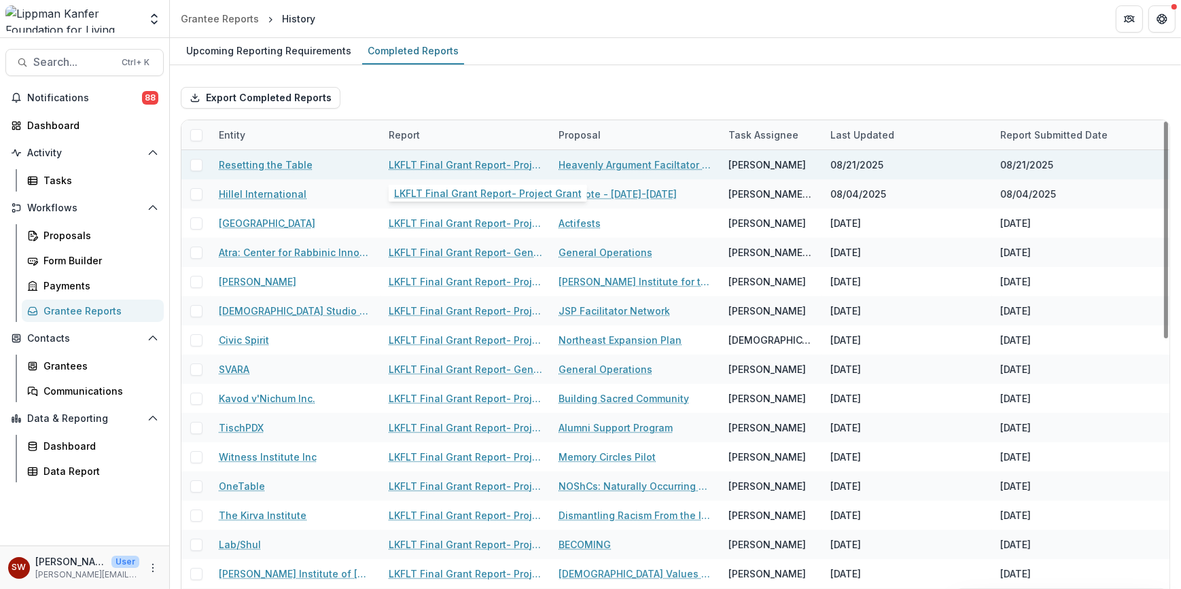
click at [487, 168] on link "LKFLT Final Grant Report- Project Grant" at bounding box center [466, 165] width 154 height 14
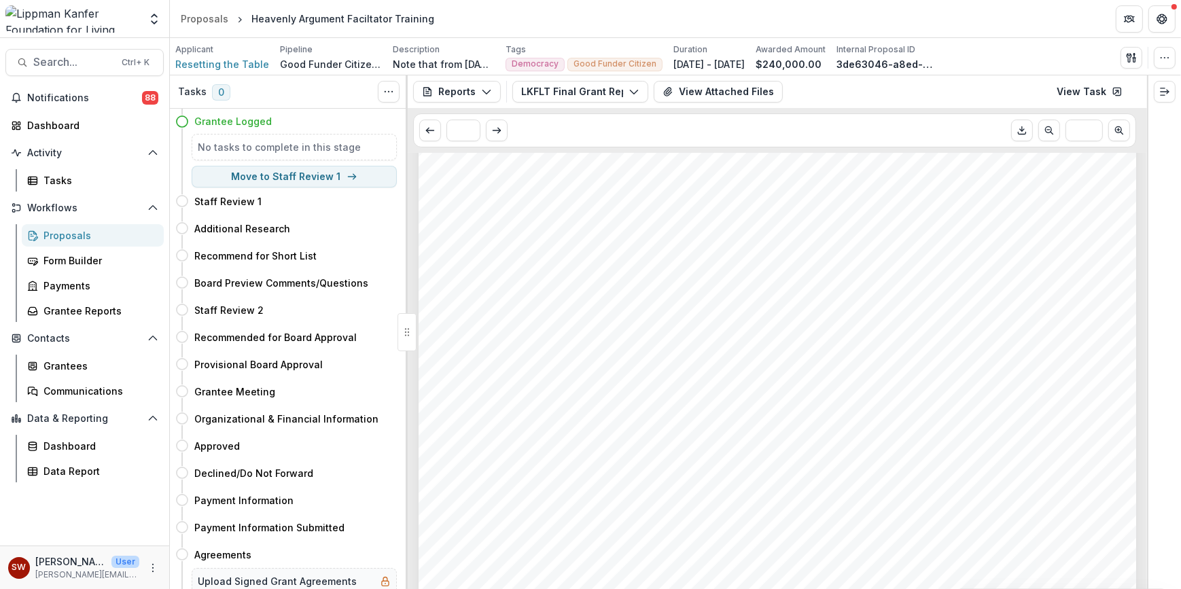
scroll to position [2556, 0]
click at [745, 96] on button "View Attached Files" at bounding box center [718, 92] width 129 height 22
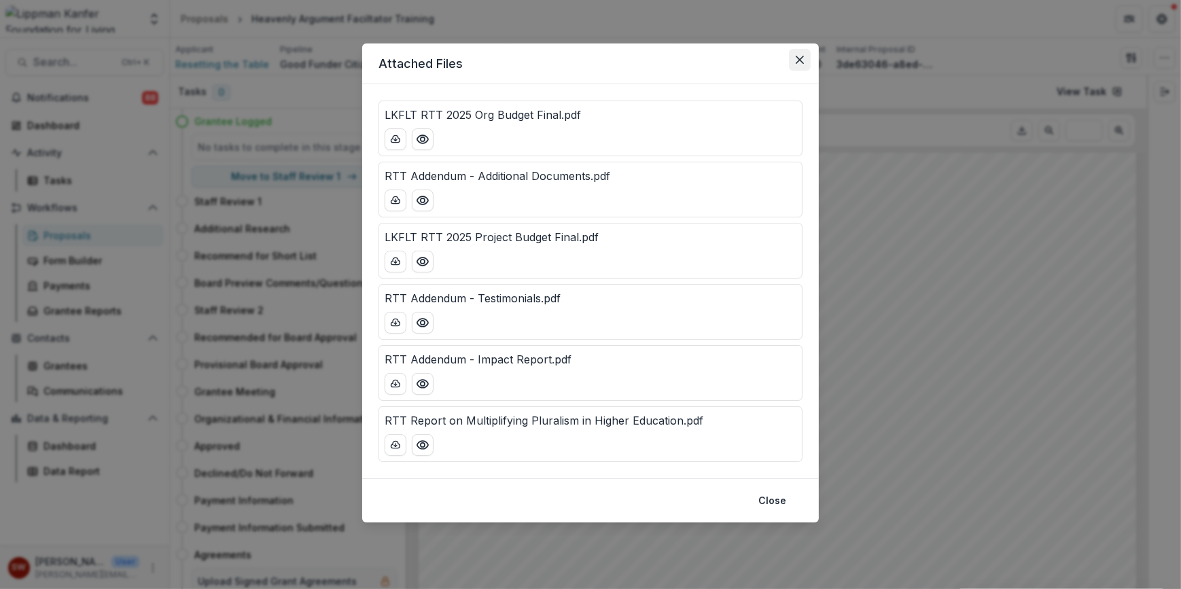
click at [796, 50] on button "Close" at bounding box center [800, 60] width 22 height 22
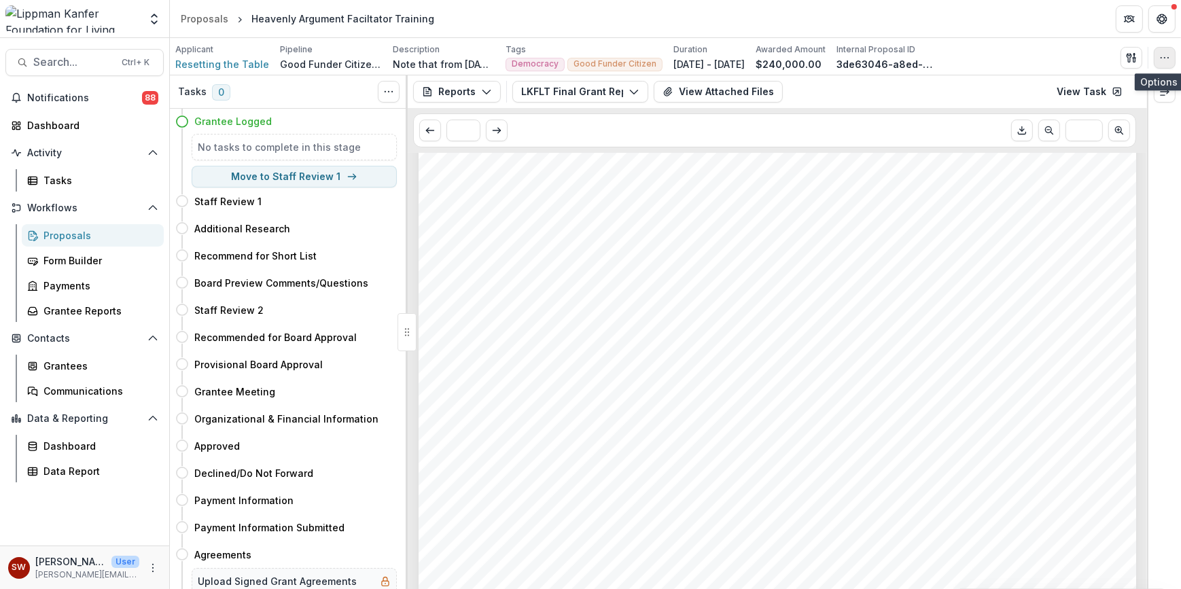
click at [1159, 54] on icon "button" at bounding box center [1164, 57] width 11 height 11
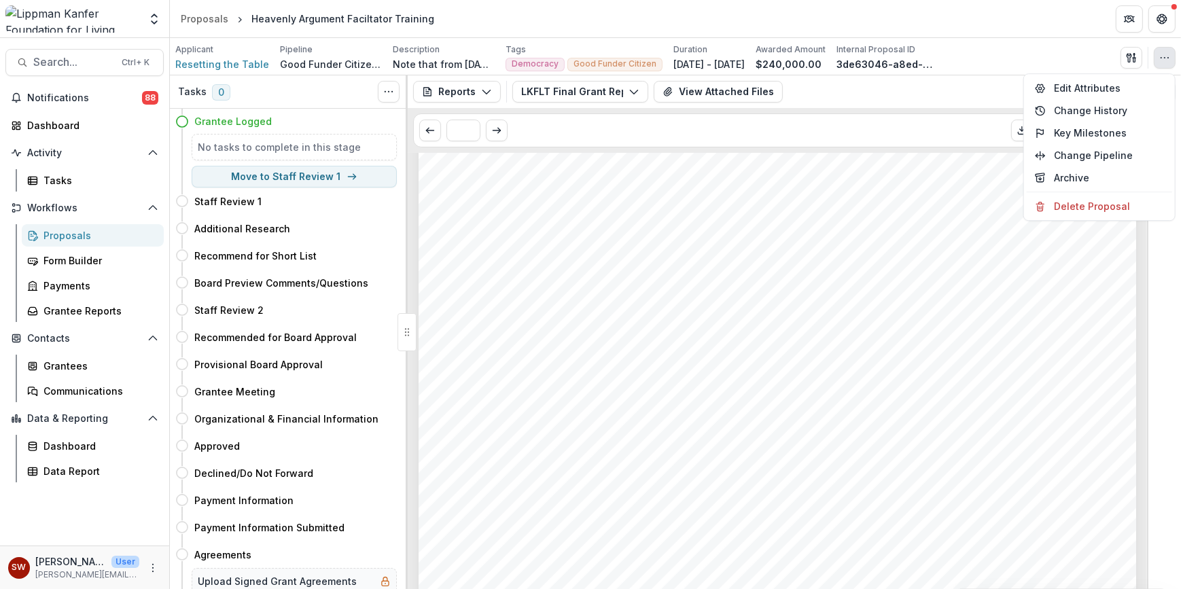
click at [1159, 54] on icon "button" at bounding box center [1164, 57] width 11 height 11
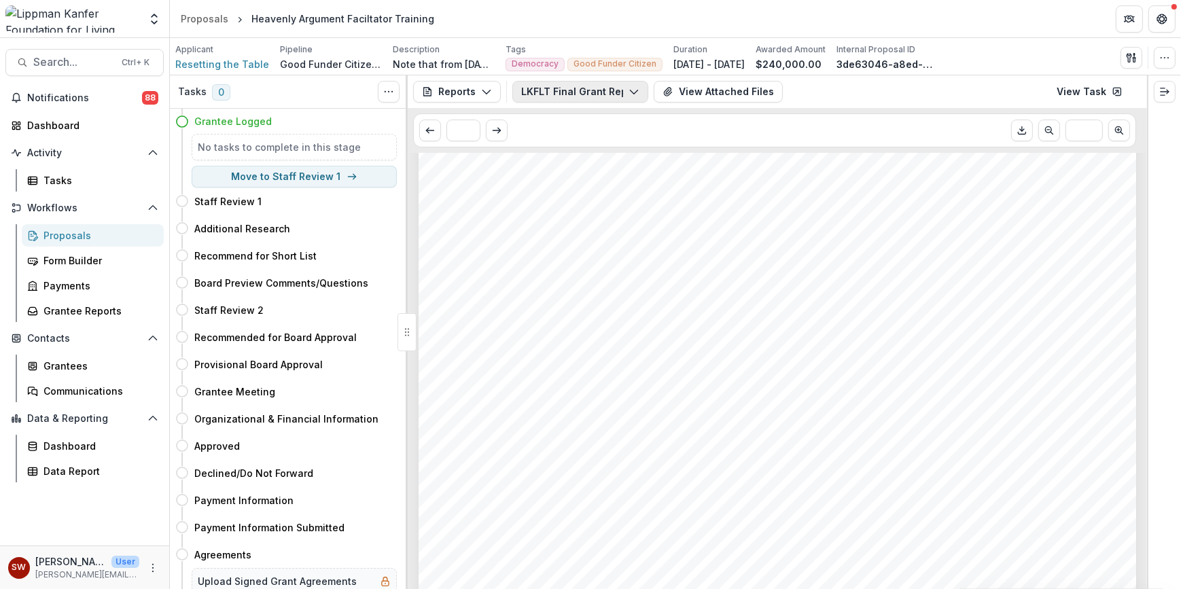
click at [601, 99] on button "LKFLT Final Grant Report- Project Grant" at bounding box center [580, 92] width 136 height 22
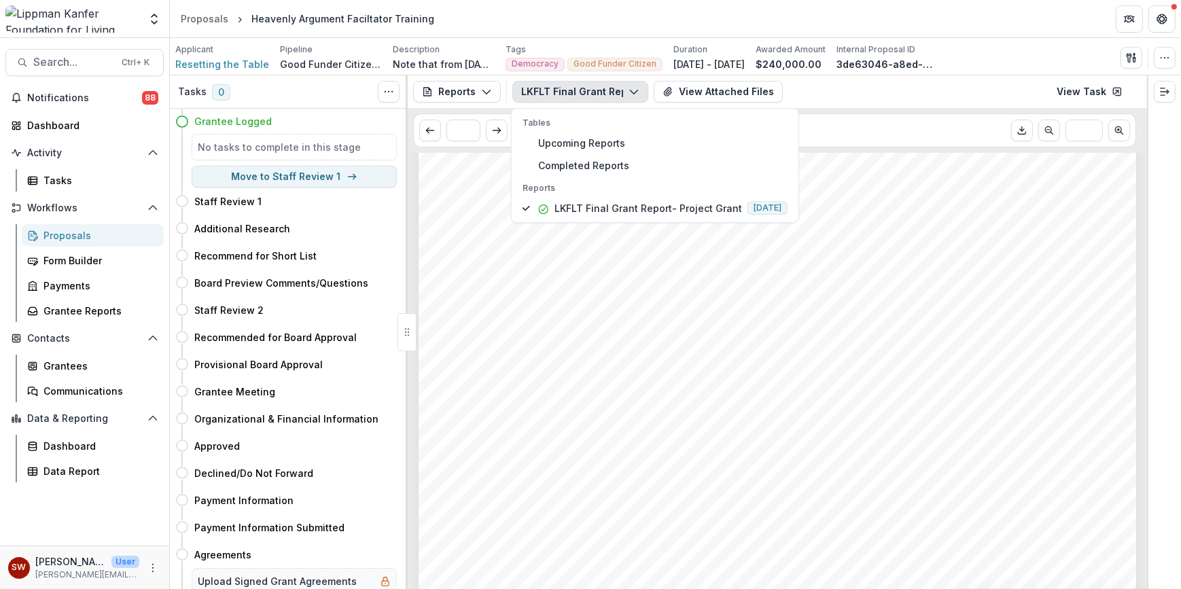
click at [601, 99] on button "LKFLT Final Grant Report- Project Grant" at bounding box center [580, 92] width 136 height 22
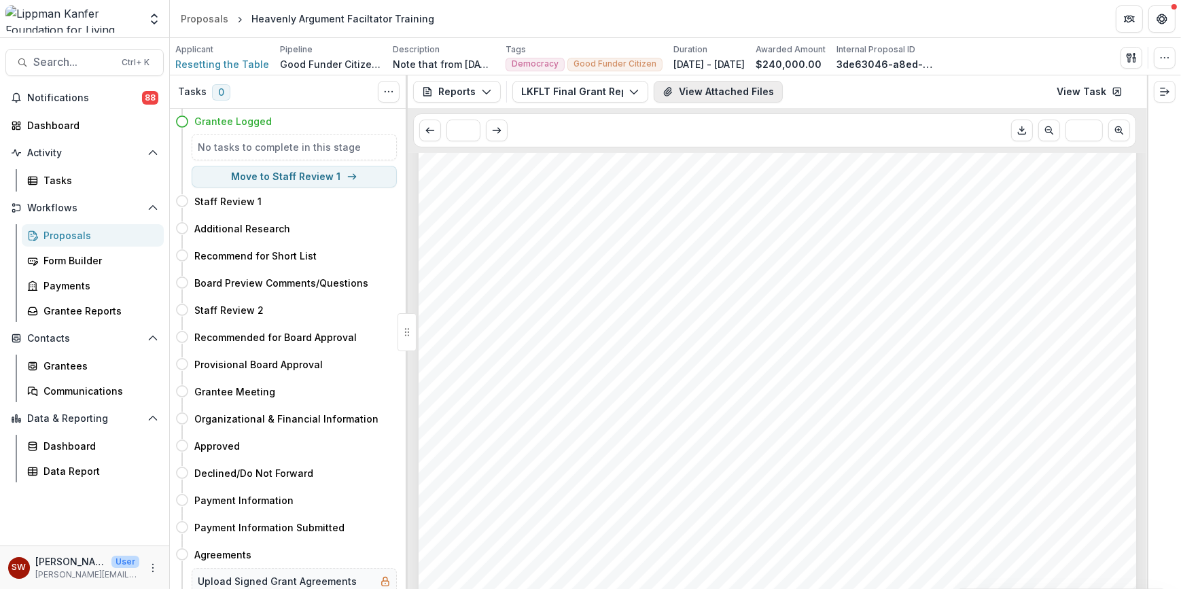
click at [688, 93] on button "View Attached Files" at bounding box center [718, 92] width 129 height 22
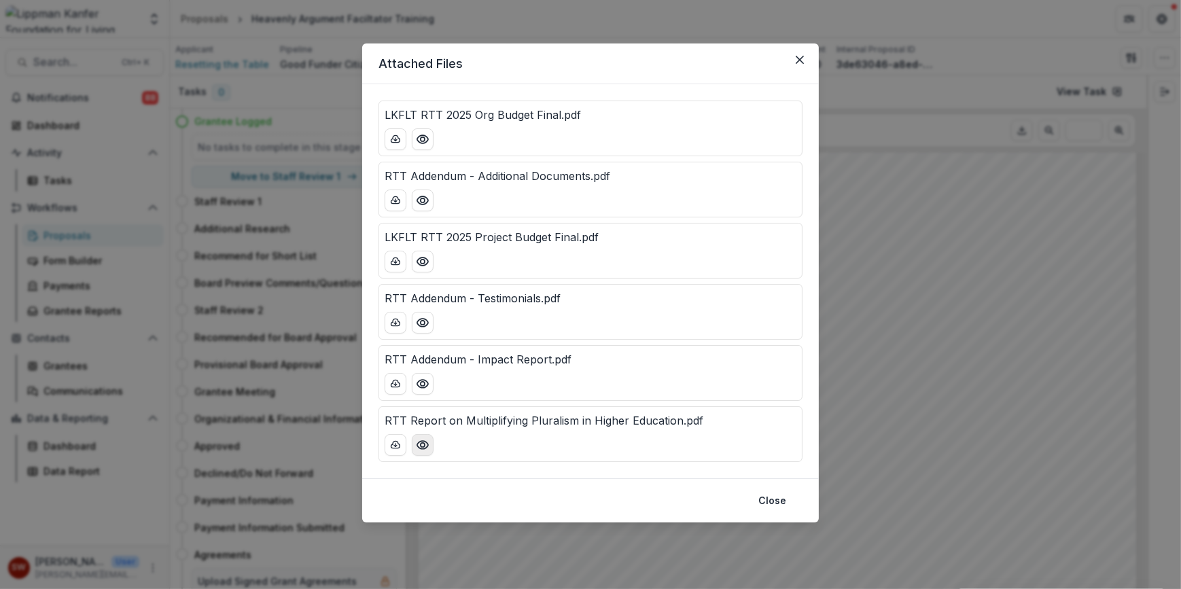
click at [420, 438] on icon "Preview RTT Report on Multiplifying Pluralism in Higher Education.pdf" at bounding box center [423, 445] width 14 height 14
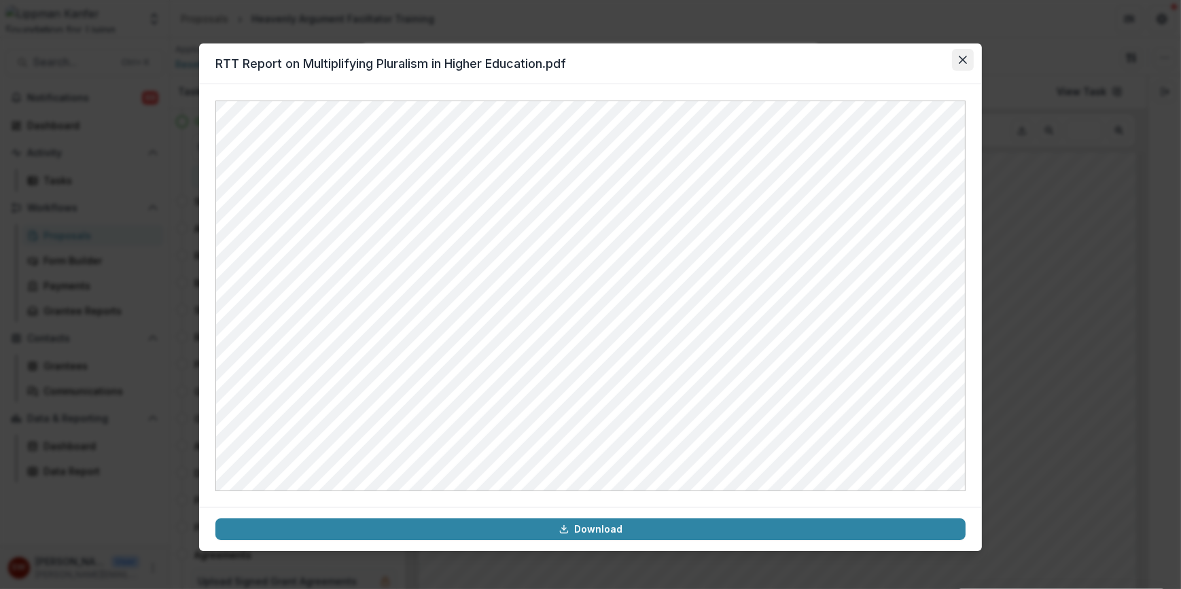
click at [966, 57] on icon "Close" at bounding box center [963, 60] width 8 height 8
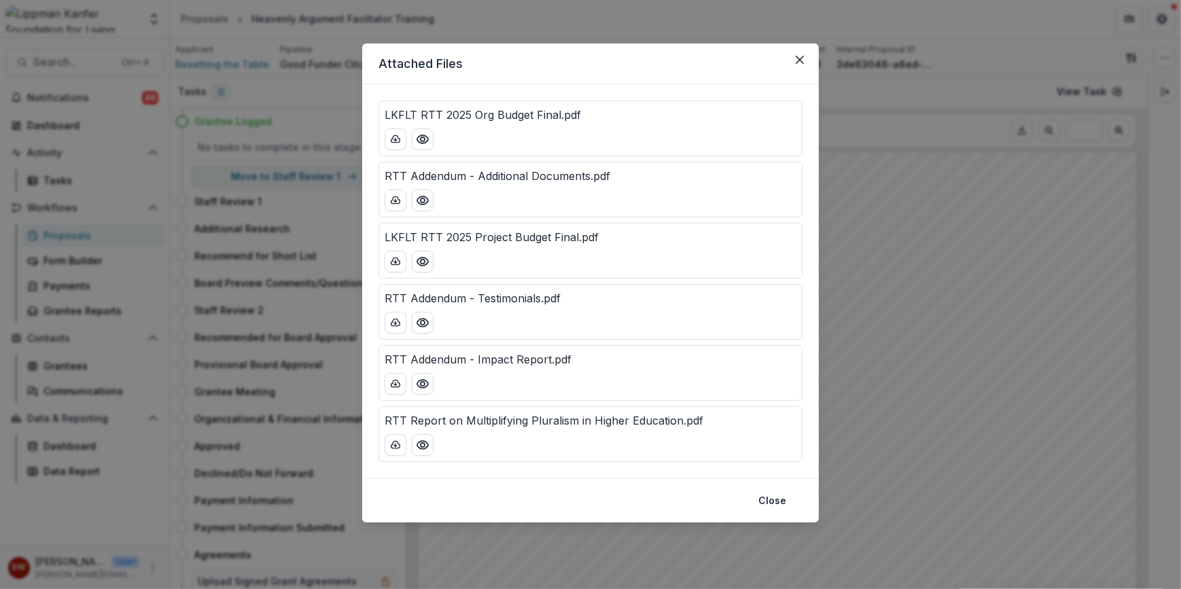
click at [544, 359] on p "RTT Addendum - Impact Report.pdf" at bounding box center [478, 359] width 187 height 16
click at [432, 386] on button "Preview RTT Addendum - Impact Report.pdf" at bounding box center [423, 384] width 22 height 22
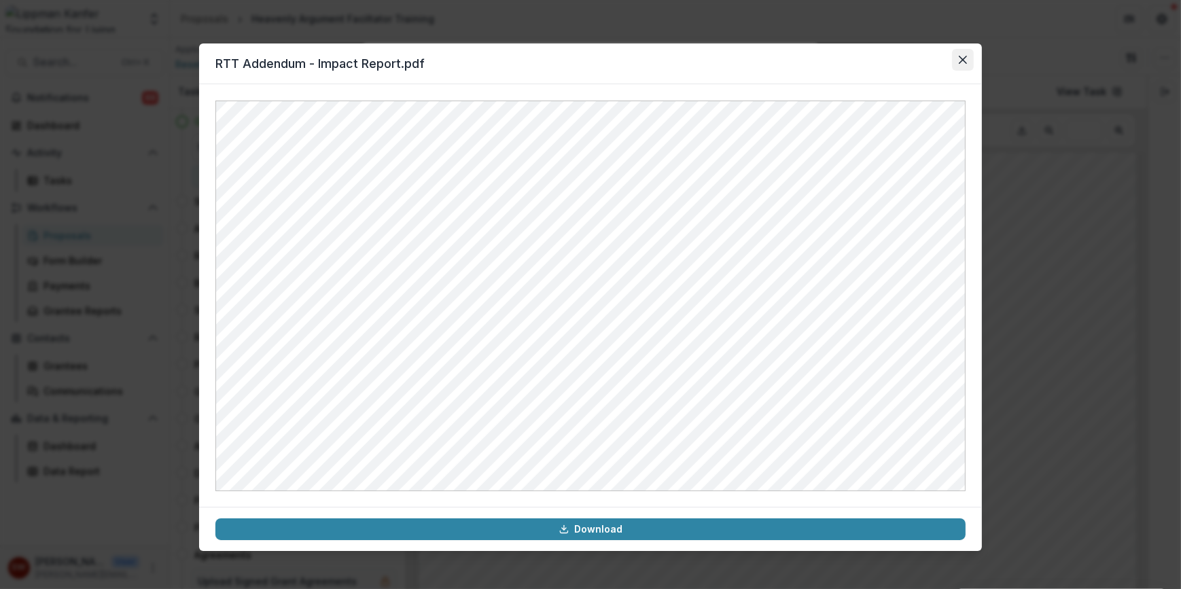
click at [968, 63] on button "Close" at bounding box center [963, 60] width 22 height 22
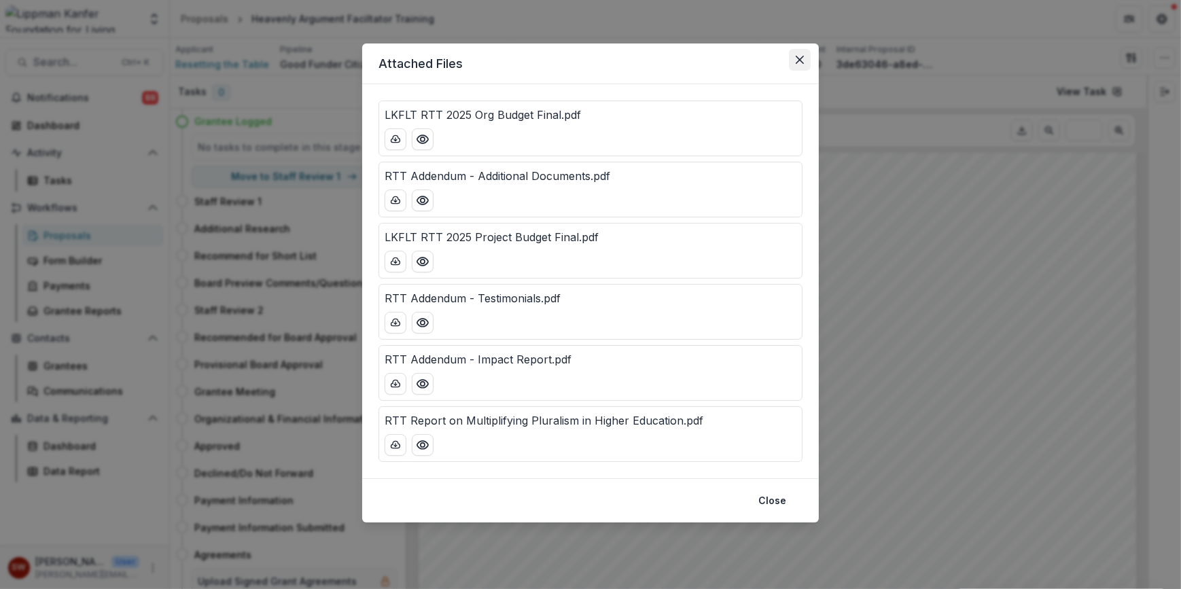
click at [795, 65] on button "Close" at bounding box center [800, 60] width 22 height 22
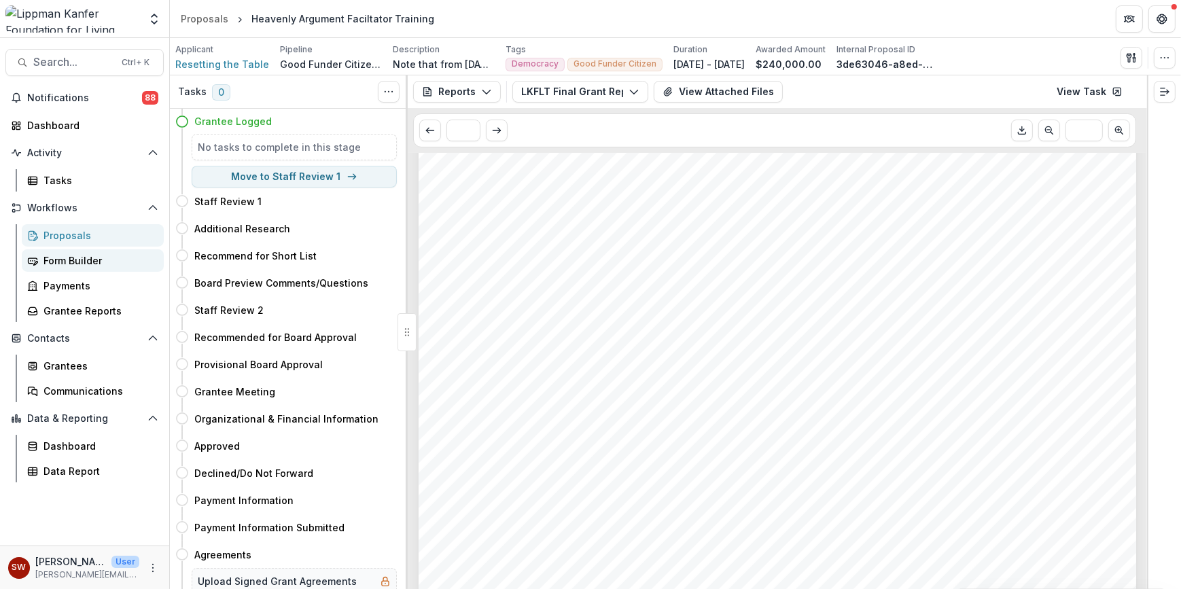
drag, startPoint x: 53, startPoint y: 258, endPoint x: 158, endPoint y: 257, distance: 104.6
click at [53, 258] on div "Form Builder" at bounding box center [97, 260] width 109 height 14
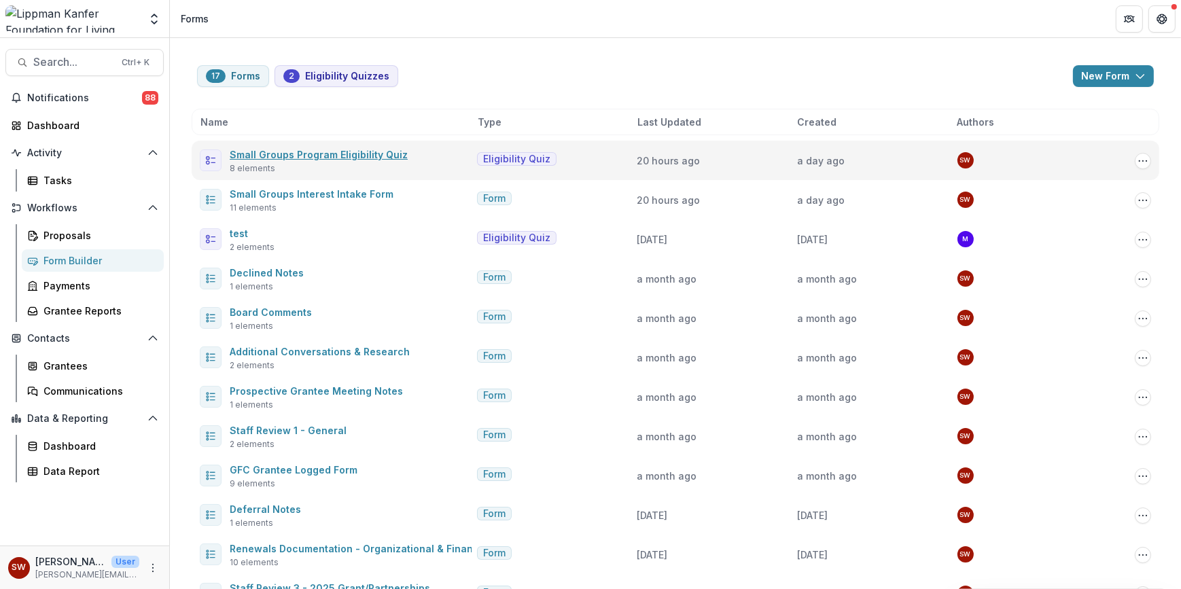
click at [378, 156] on link "Small Groups Program Eligibility Quiz" at bounding box center [319, 155] width 178 height 12
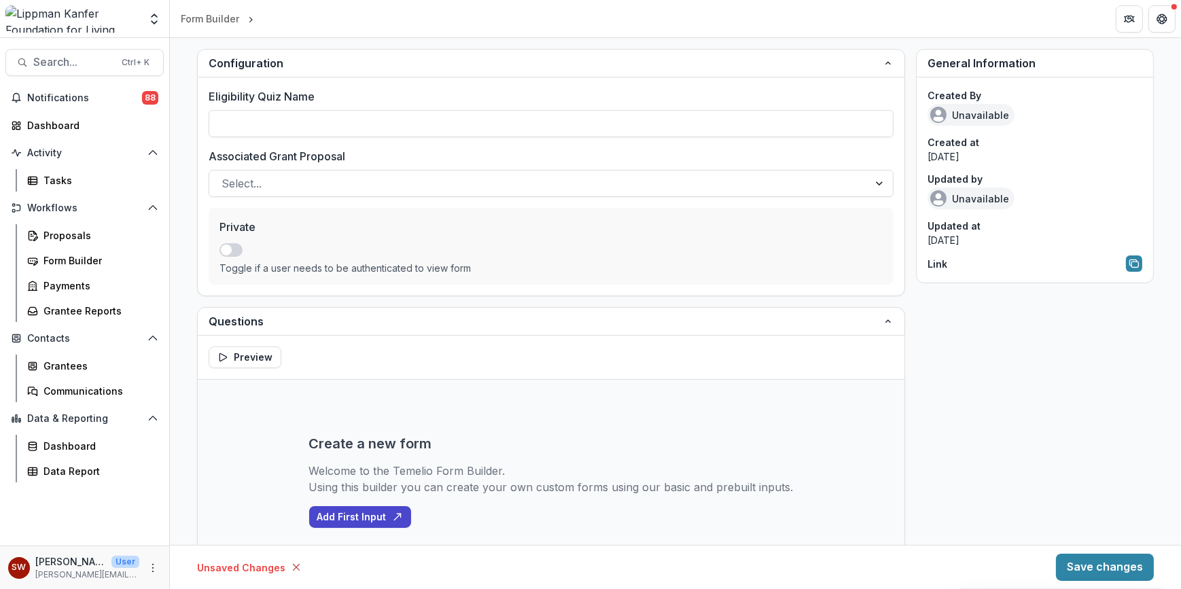
type input "**********"
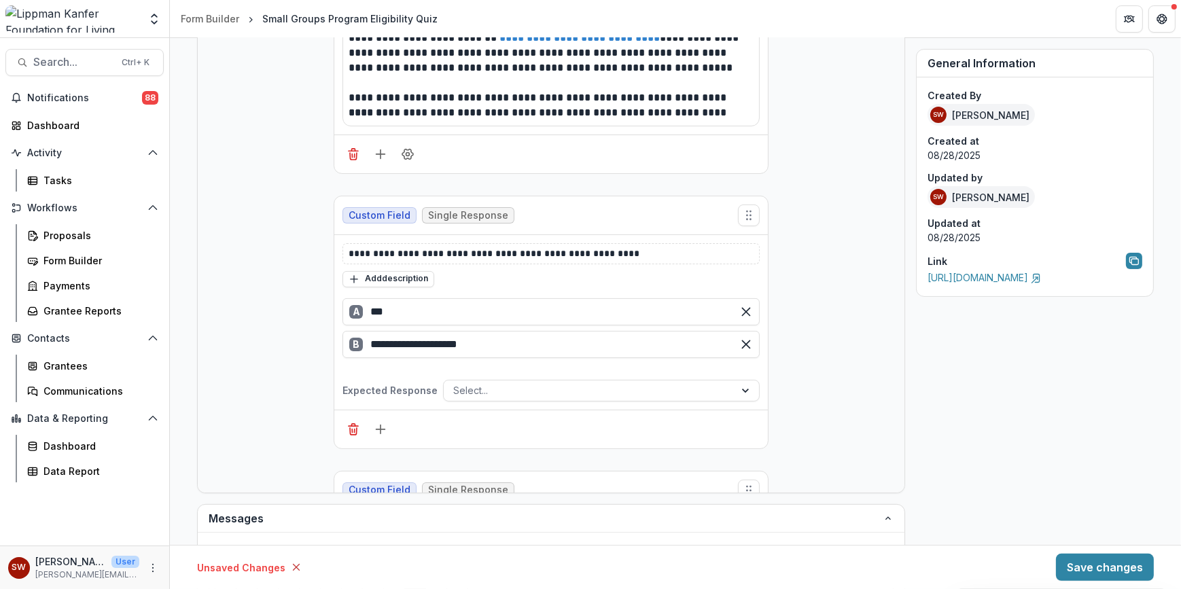
scroll to position [217, 0]
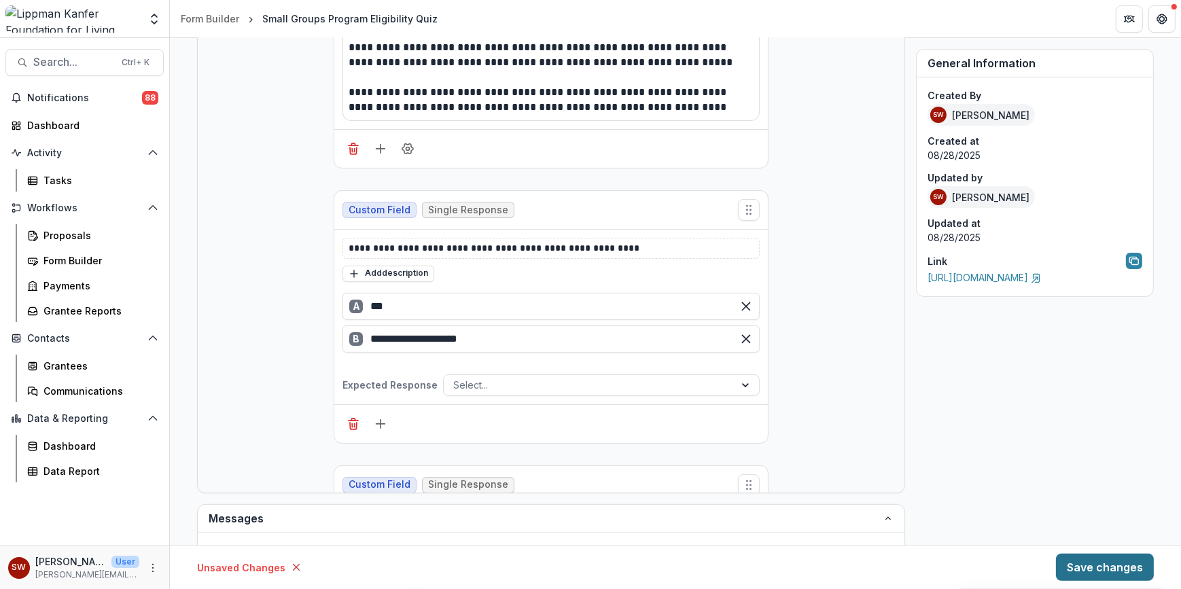
click at [1112, 569] on button "Save changes" at bounding box center [1105, 567] width 98 height 27
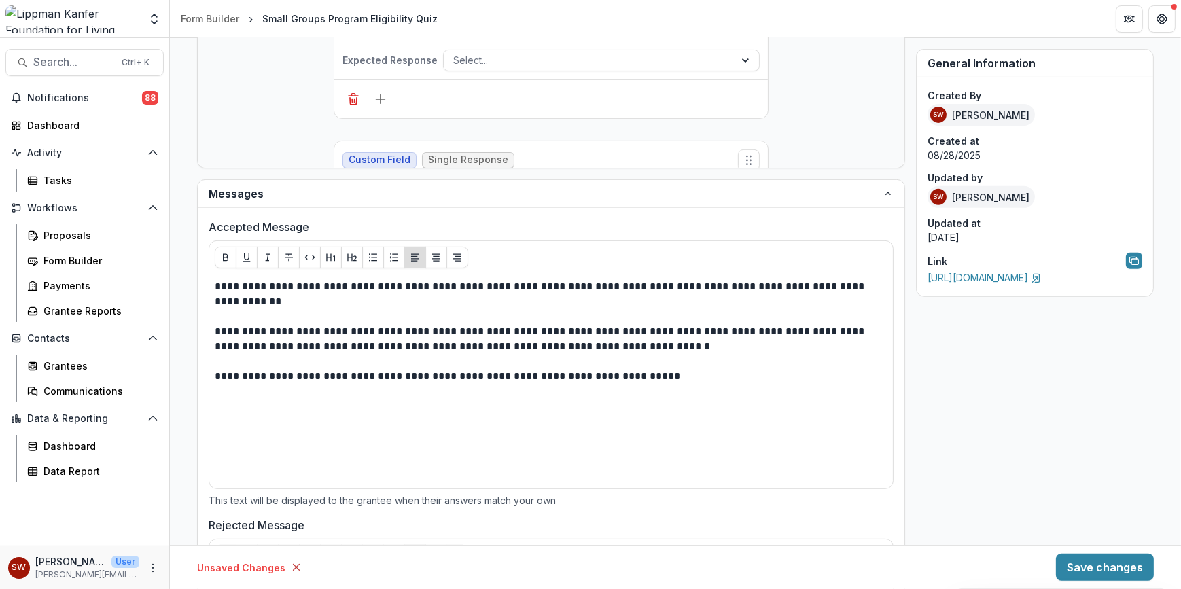
scroll to position [718, 0]
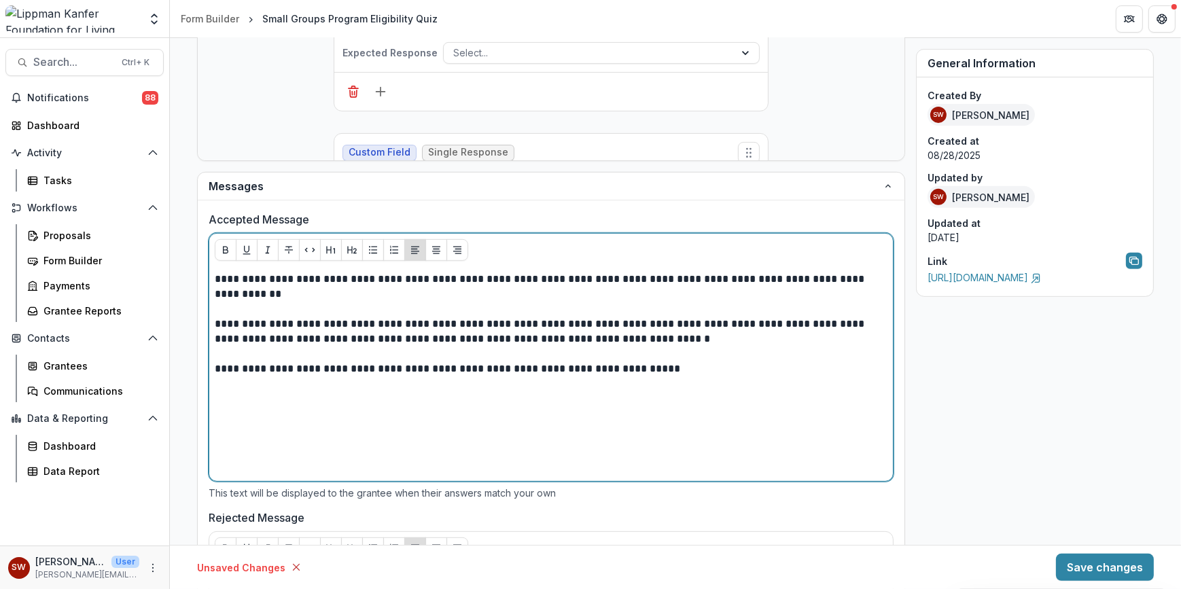
click at [578, 432] on div "**********" at bounding box center [551, 374] width 673 height 204
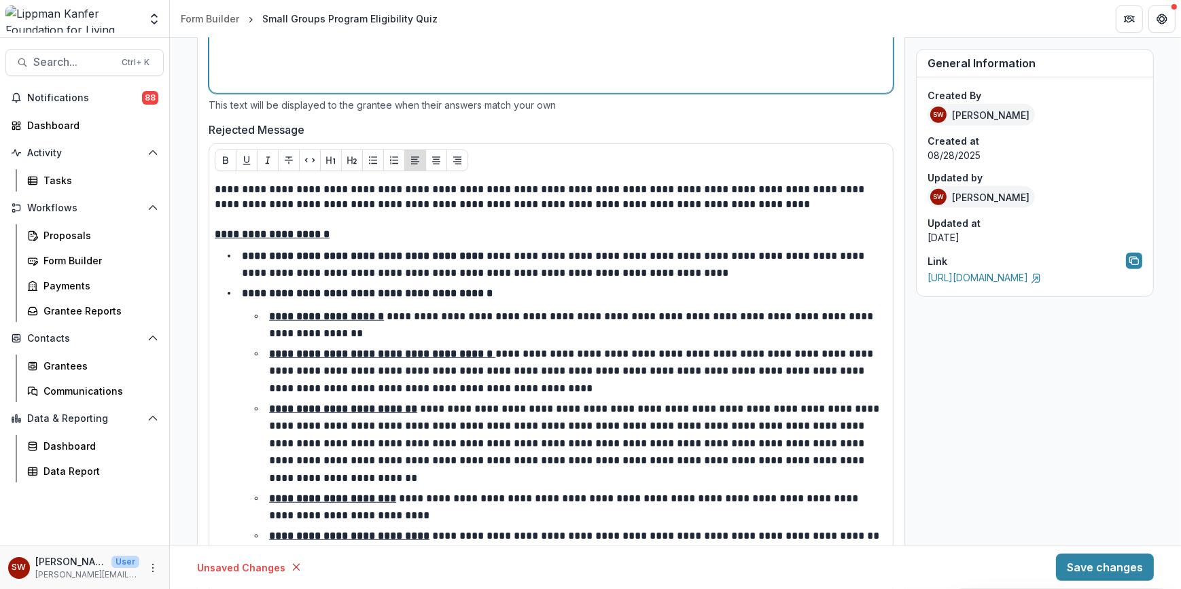
scroll to position [1112, 0]
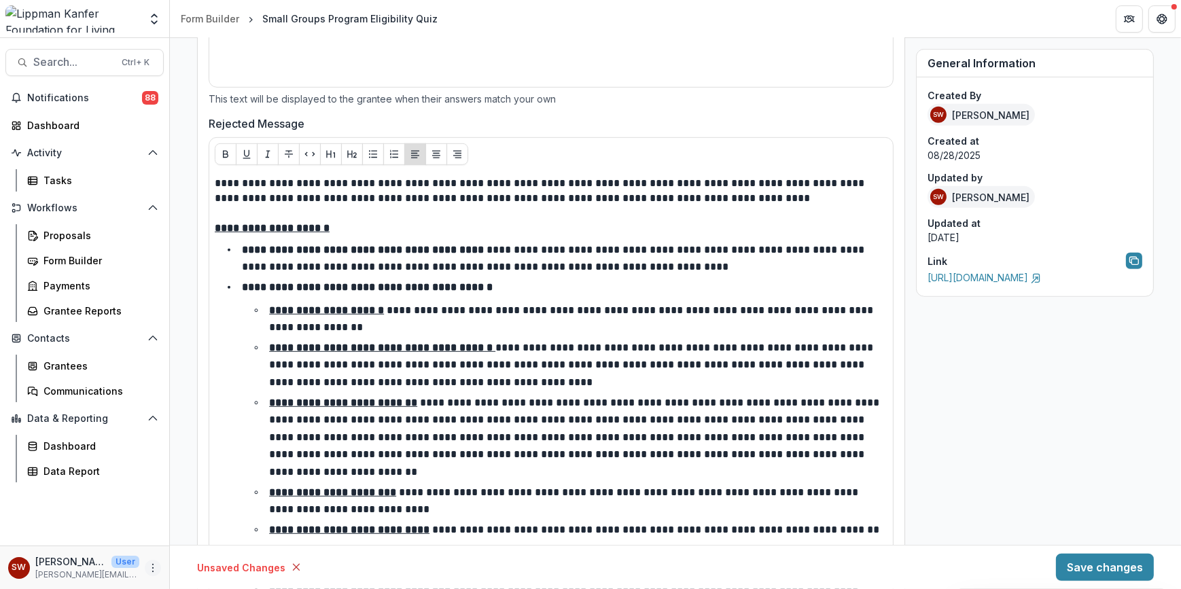
click at [152, 566] on icon "More" at bounding box center [152, 568] width 11 height 11
click at [260, 542] on link "User Settings" at bounding box center [242, 539] width 145 height 22
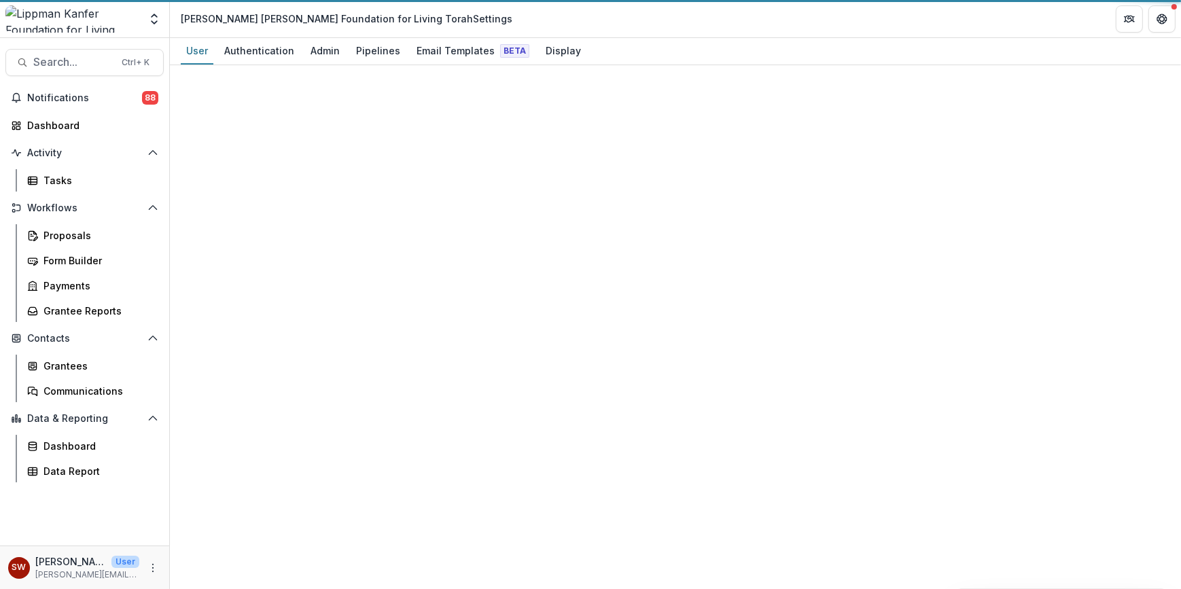
select select "**********"
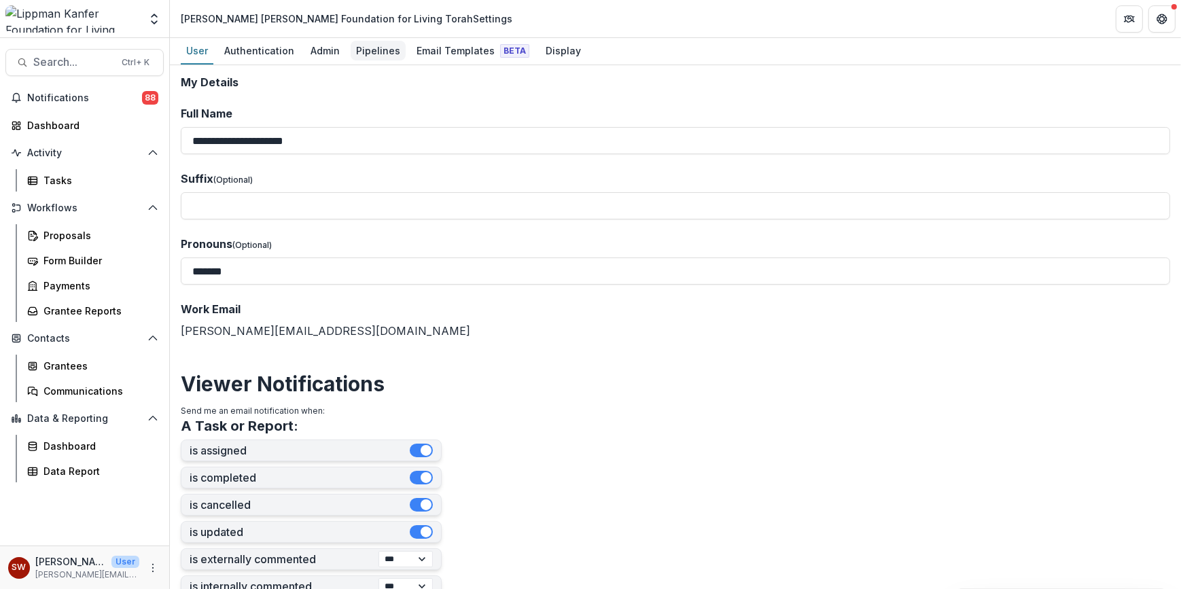
click at [378, 50] on div "Pipelines" at bounding box center [378, 51] width 55 height 20
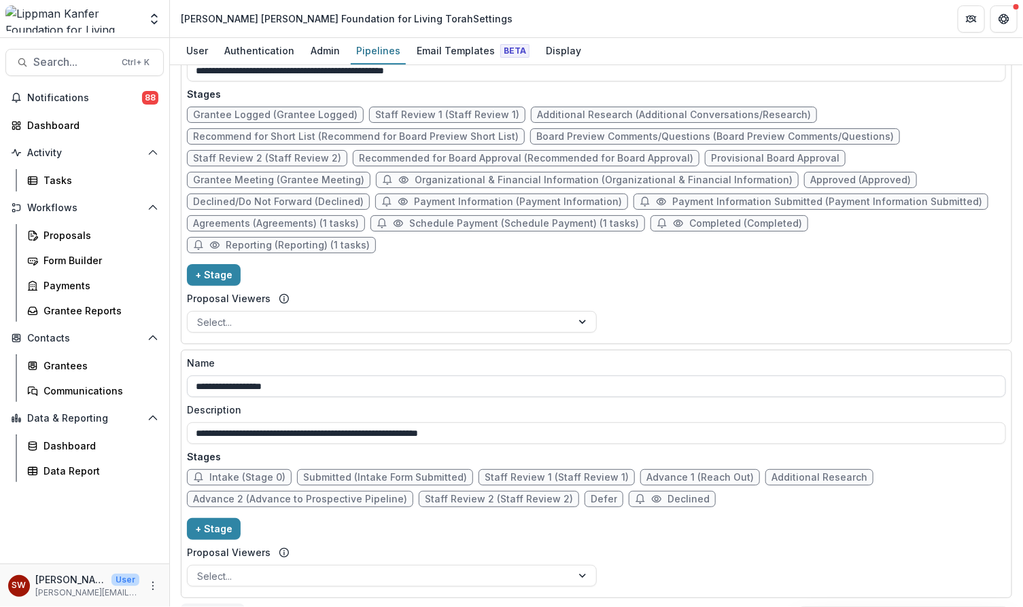
scroll to position [927, 0]
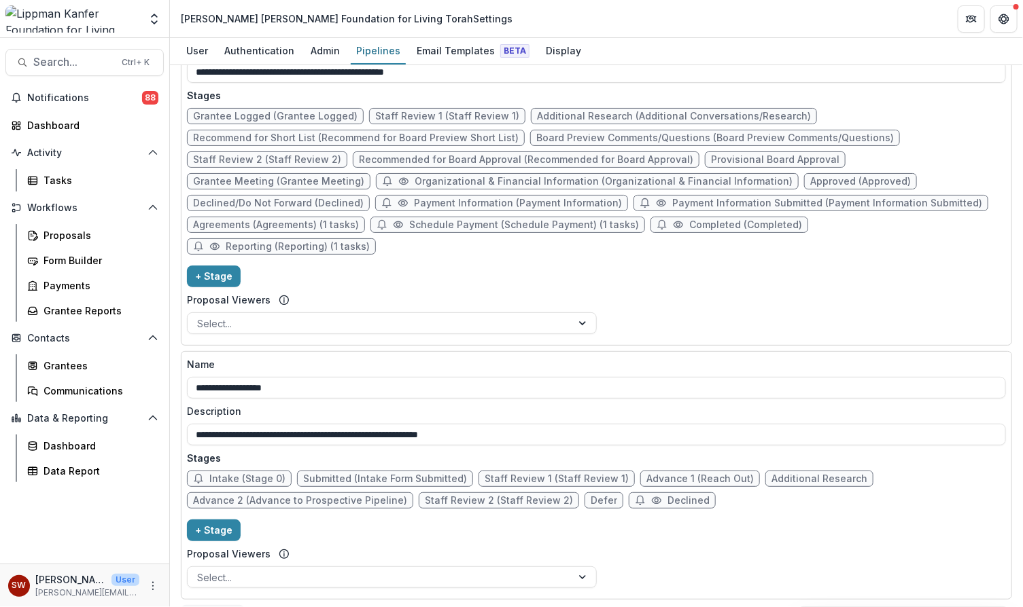
click at [262, 474] on span "Intake (Stage 0)" at bounding box center [247, 480] width 76 height 12
select select "*****"
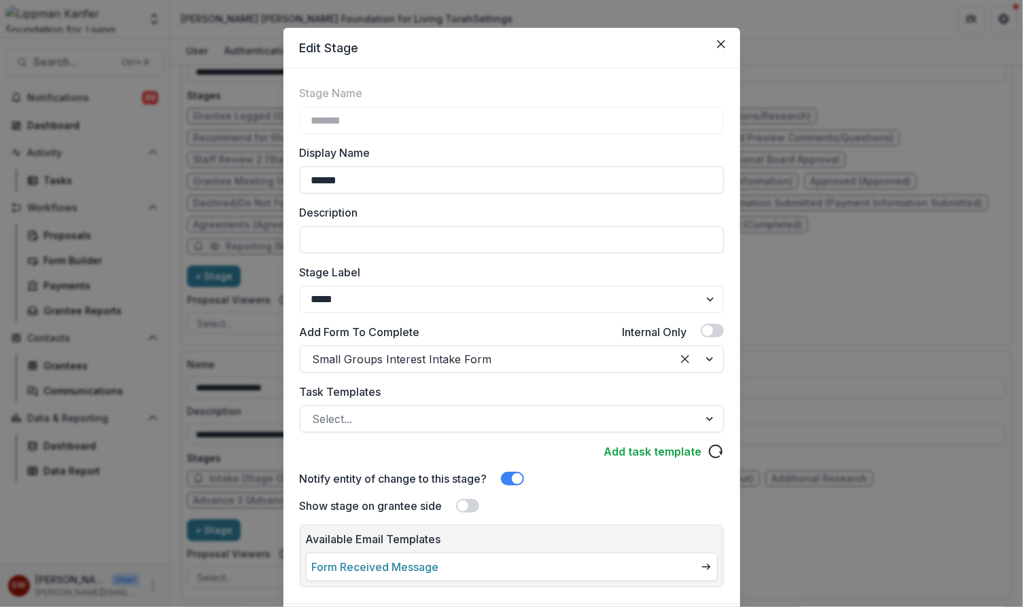
scroll to position [0, 0]
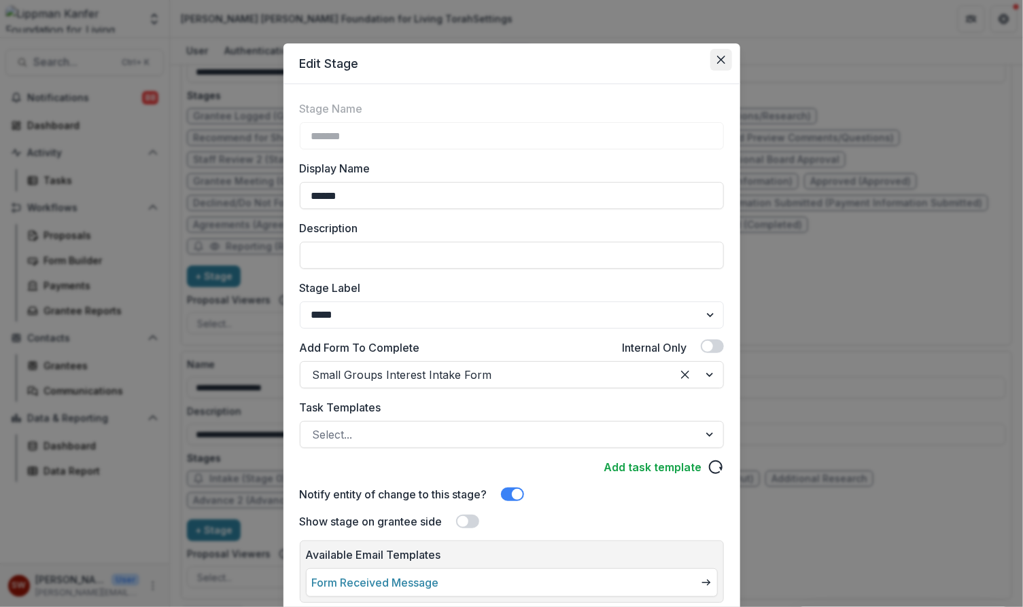
click at [721, 59] on icon "Close" at bounding box center [721, 60] width 8 height 8
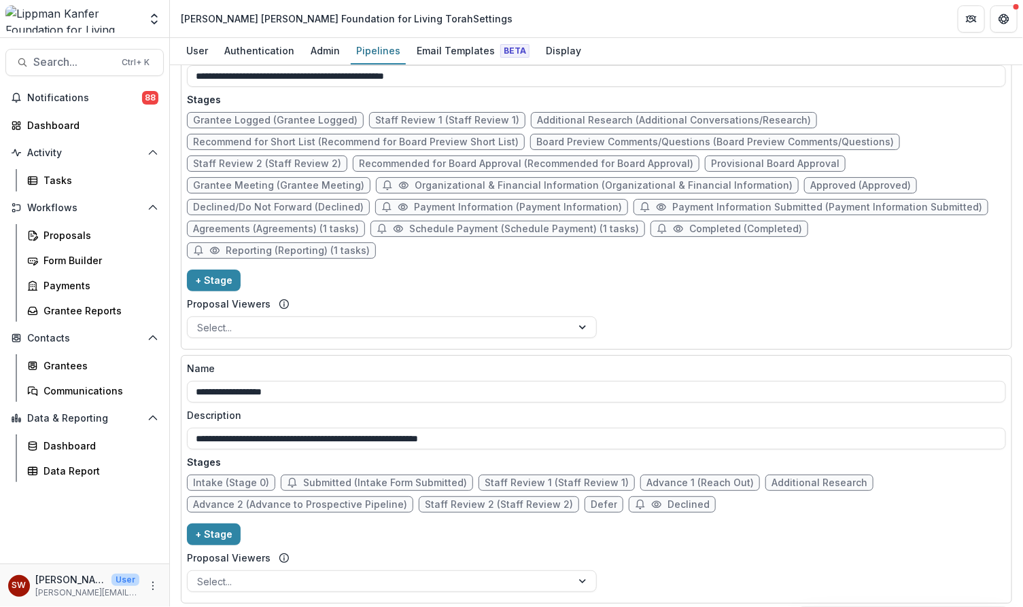
scroll to position [931, 0]
